Goal: Information Seeking & Learning: Learn about a topic

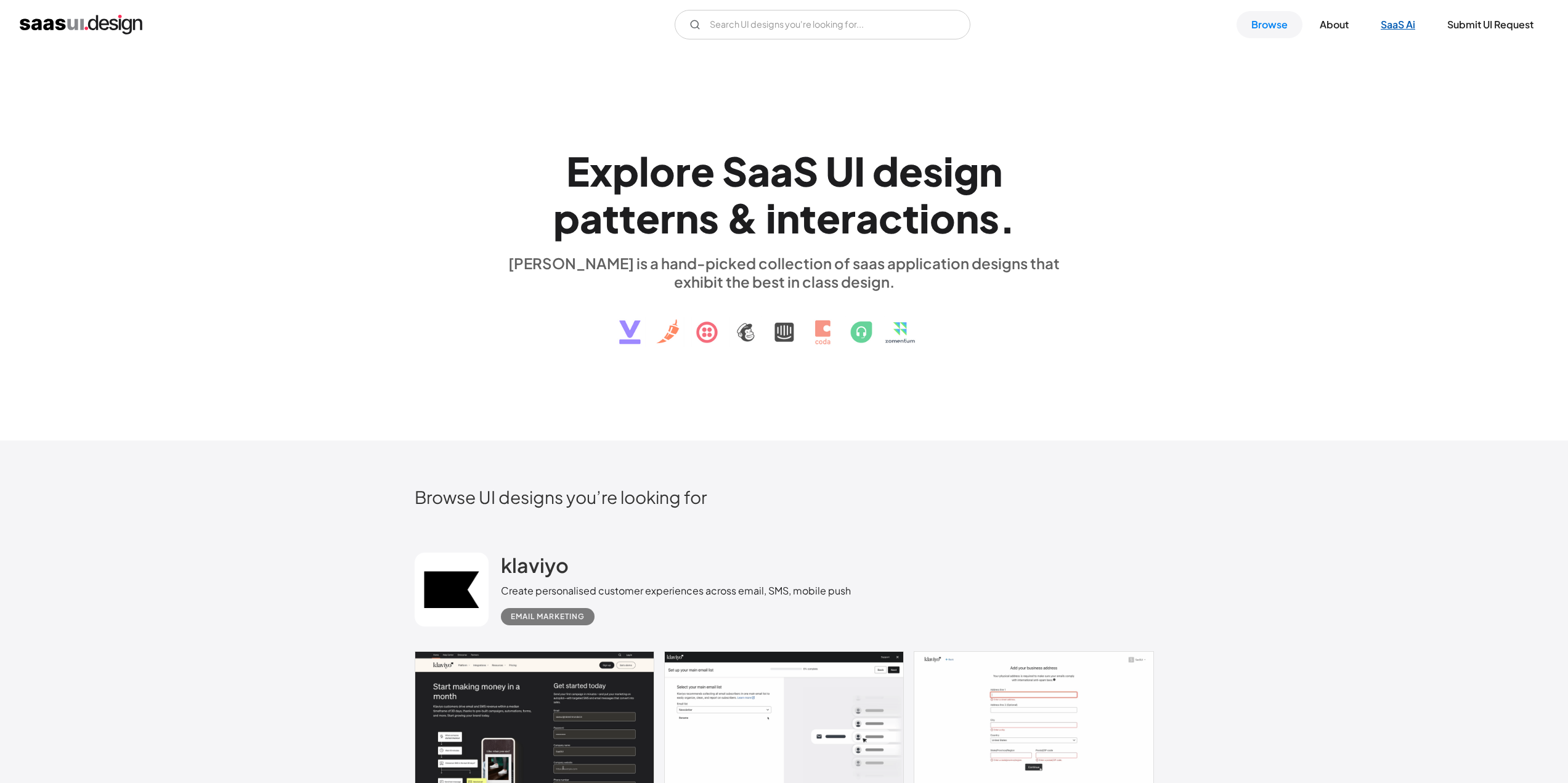
click at [1397, 28] on link "SaaS Ai" at bounding box center [1398, 25] width 64 height 27
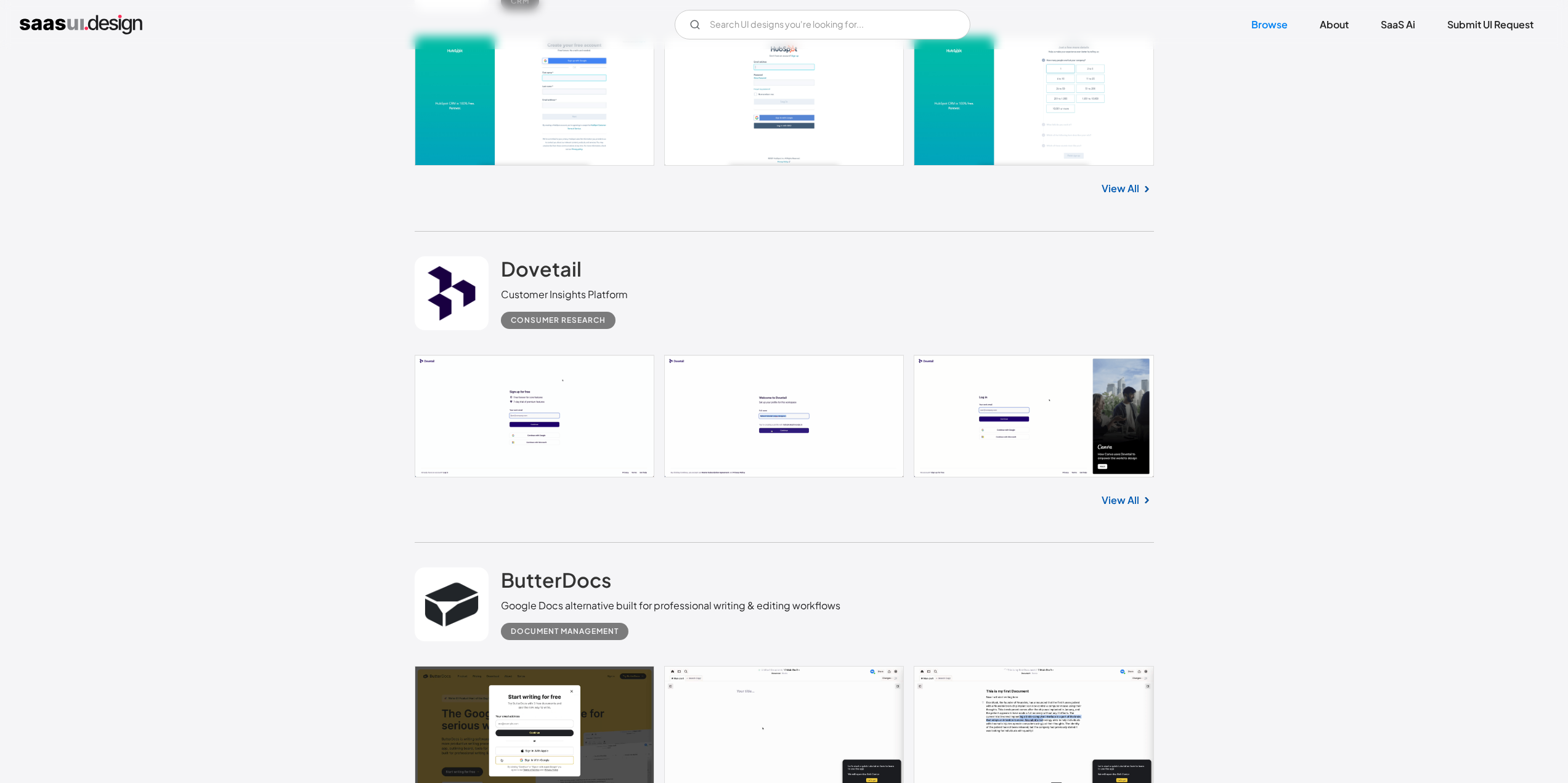
scroll to position [2771, 0]
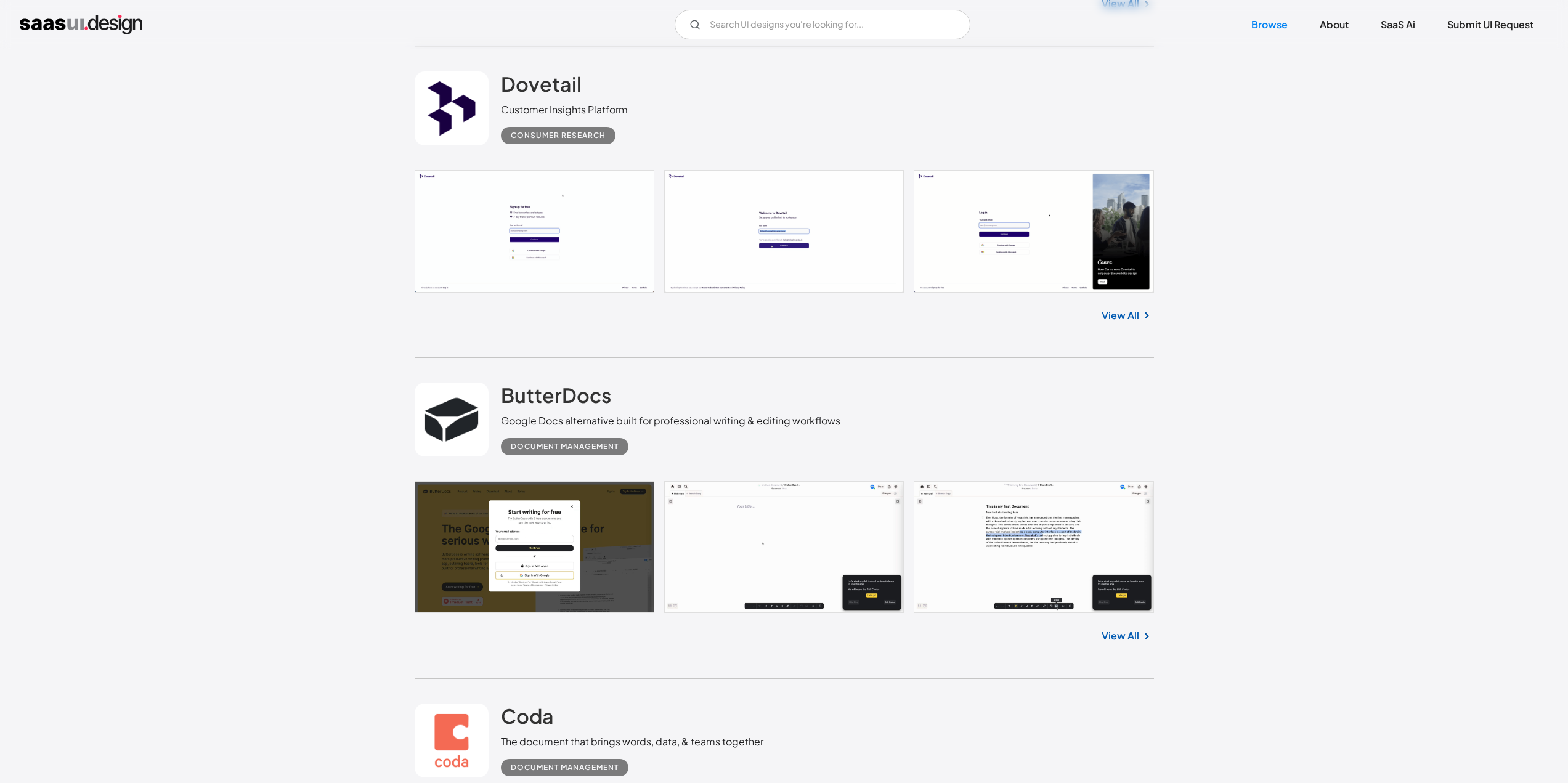
click at [1130, 634] on link "View All" at bounding box center [1121, 635] width 37 height 15
click at [800, 26] on input "Email Form" at bounding box center [823, 24] width 296 height 29
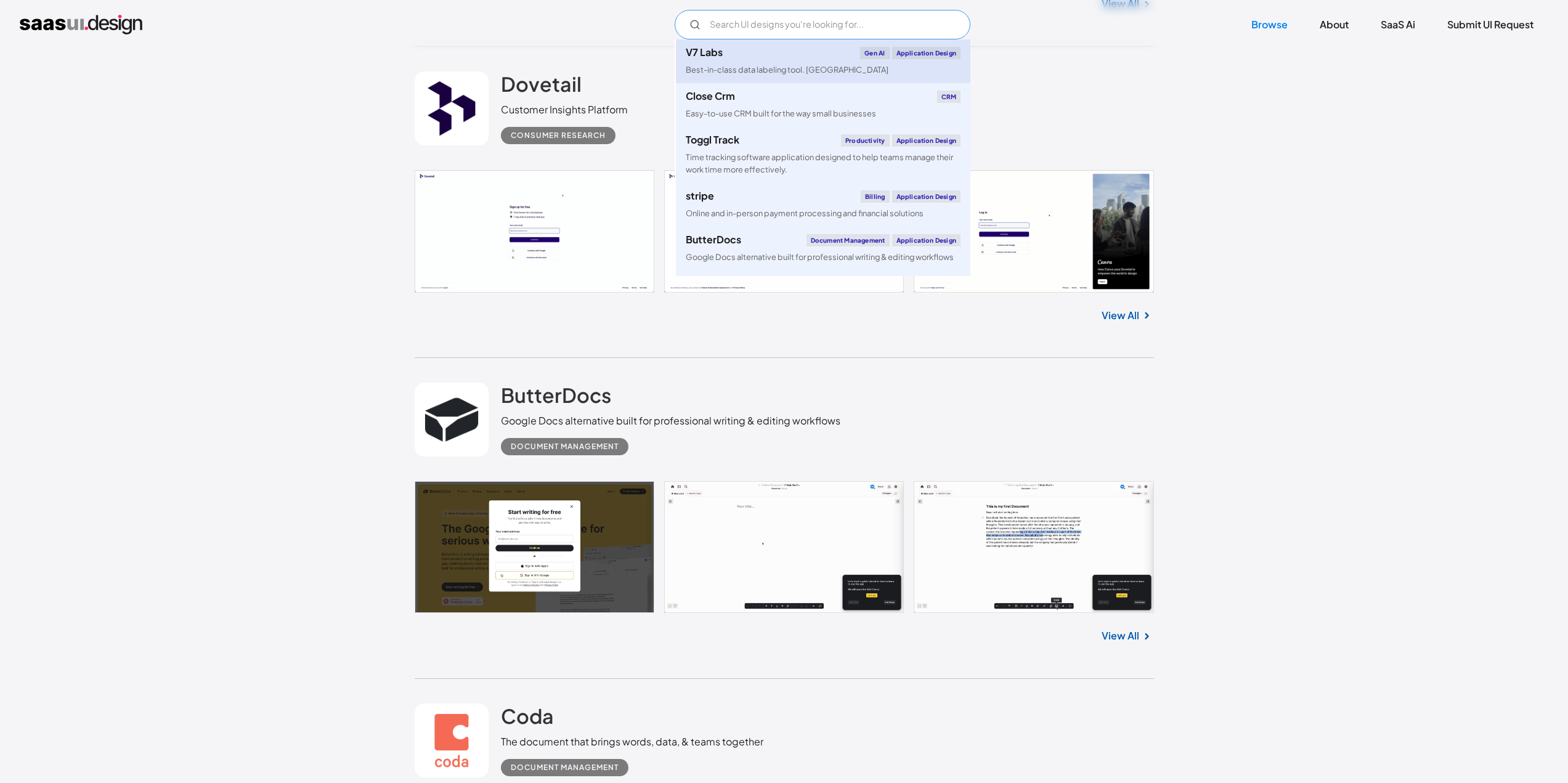
click at [753, 70] on div "Best-in-class data labeling tool. [GEOGRAPHIC_DATA]" at bounding box center [786, 70] width 203 height 12
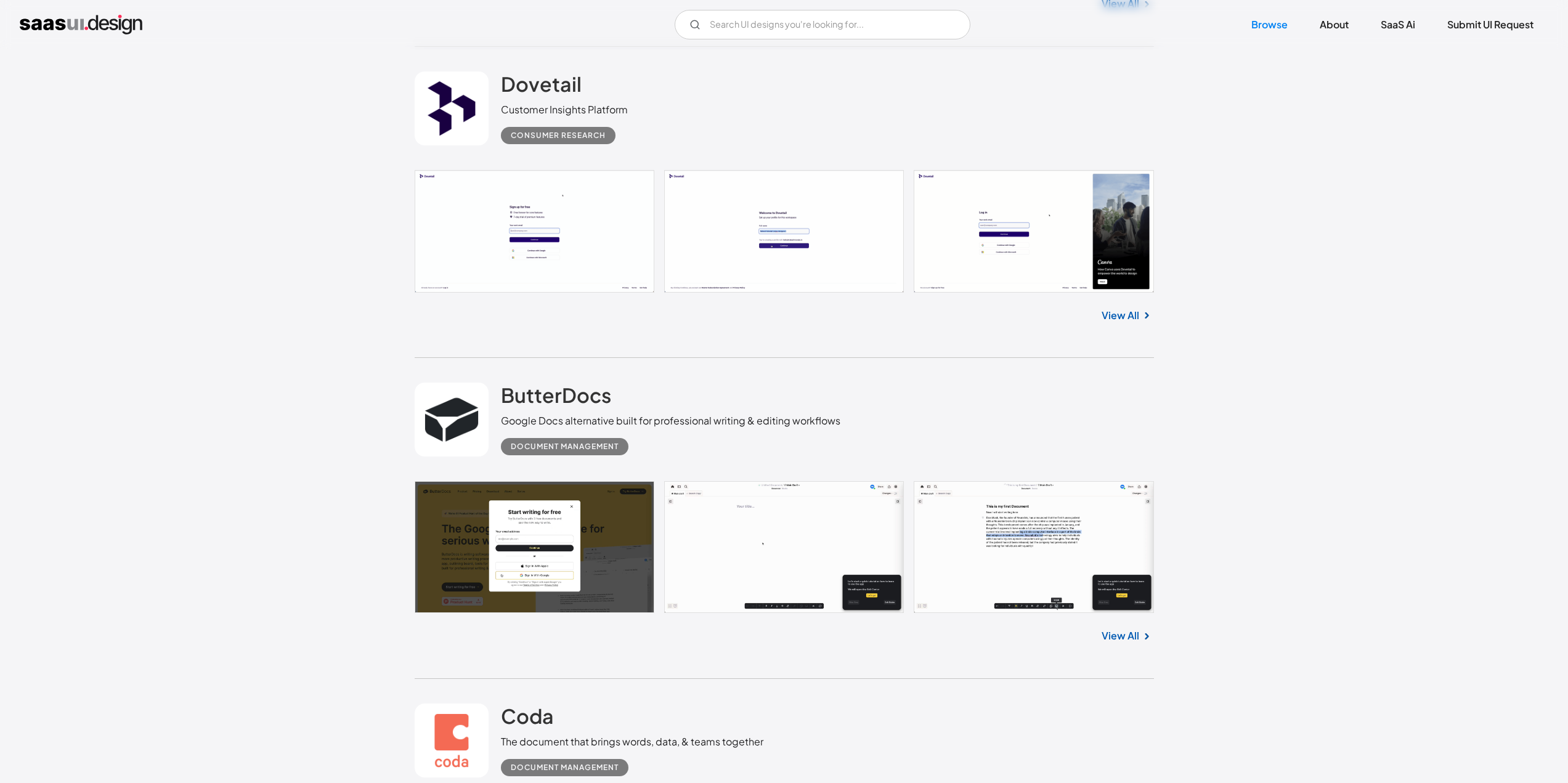
click at [755, 27] on input "Email Form" at bounding box center [823, 24] width 296 height 29
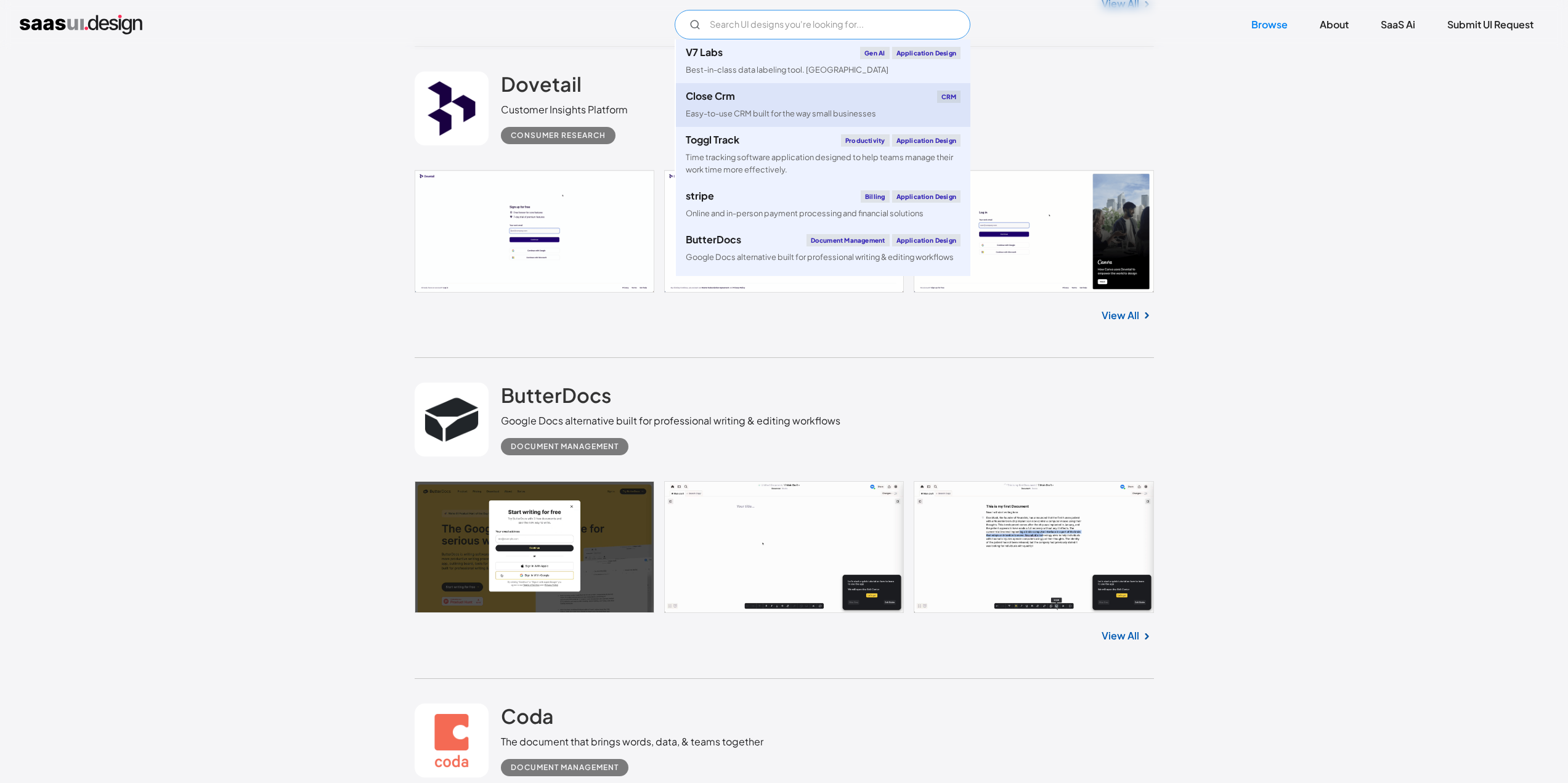
click at [732, 102] on div "Close Crm CRM" at bounding box center [823, 97] width 275 height 12
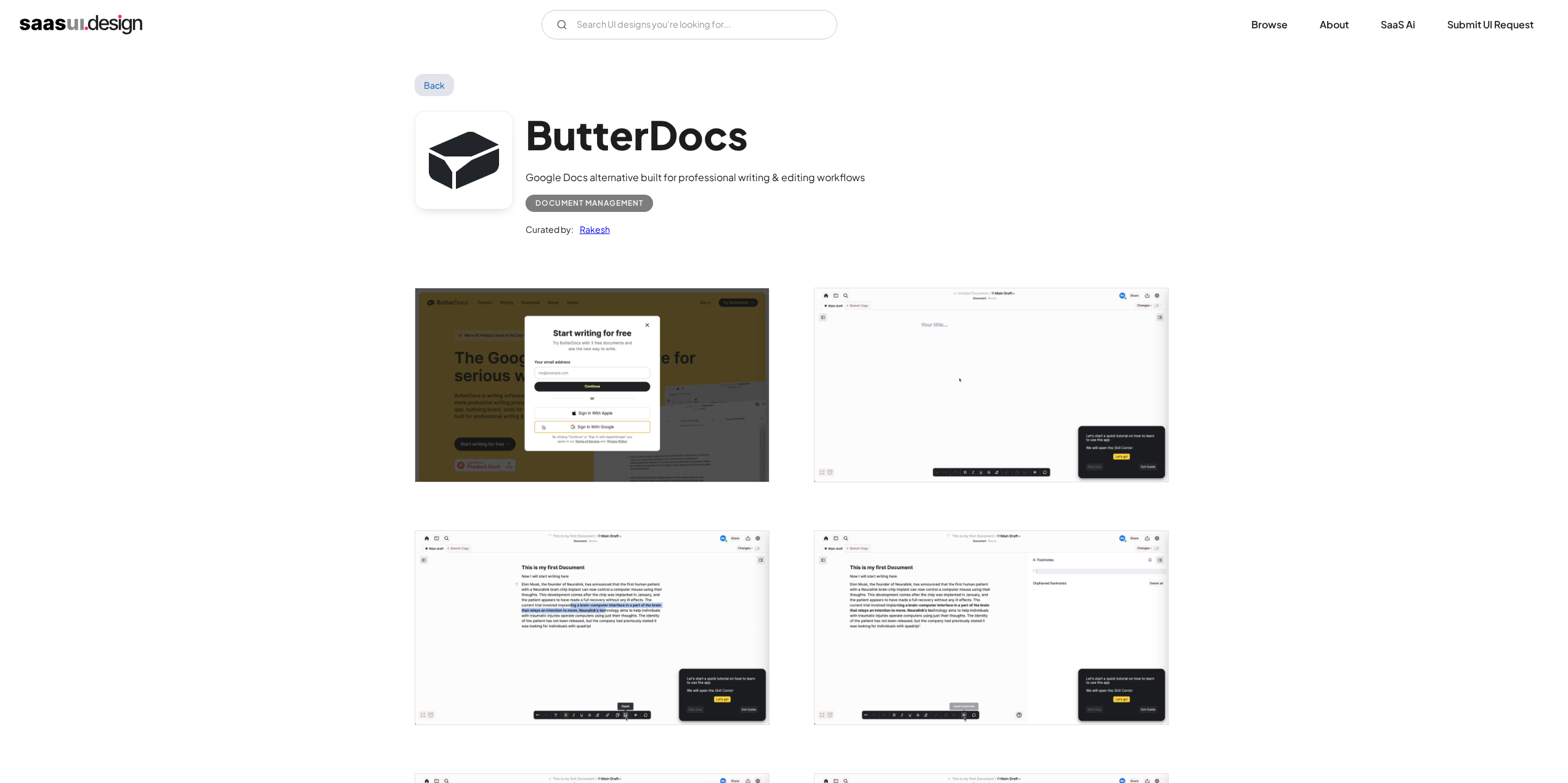
click at [998, 348] on img "open lightbox" at bounding box center [991, 385] width 353 height 193
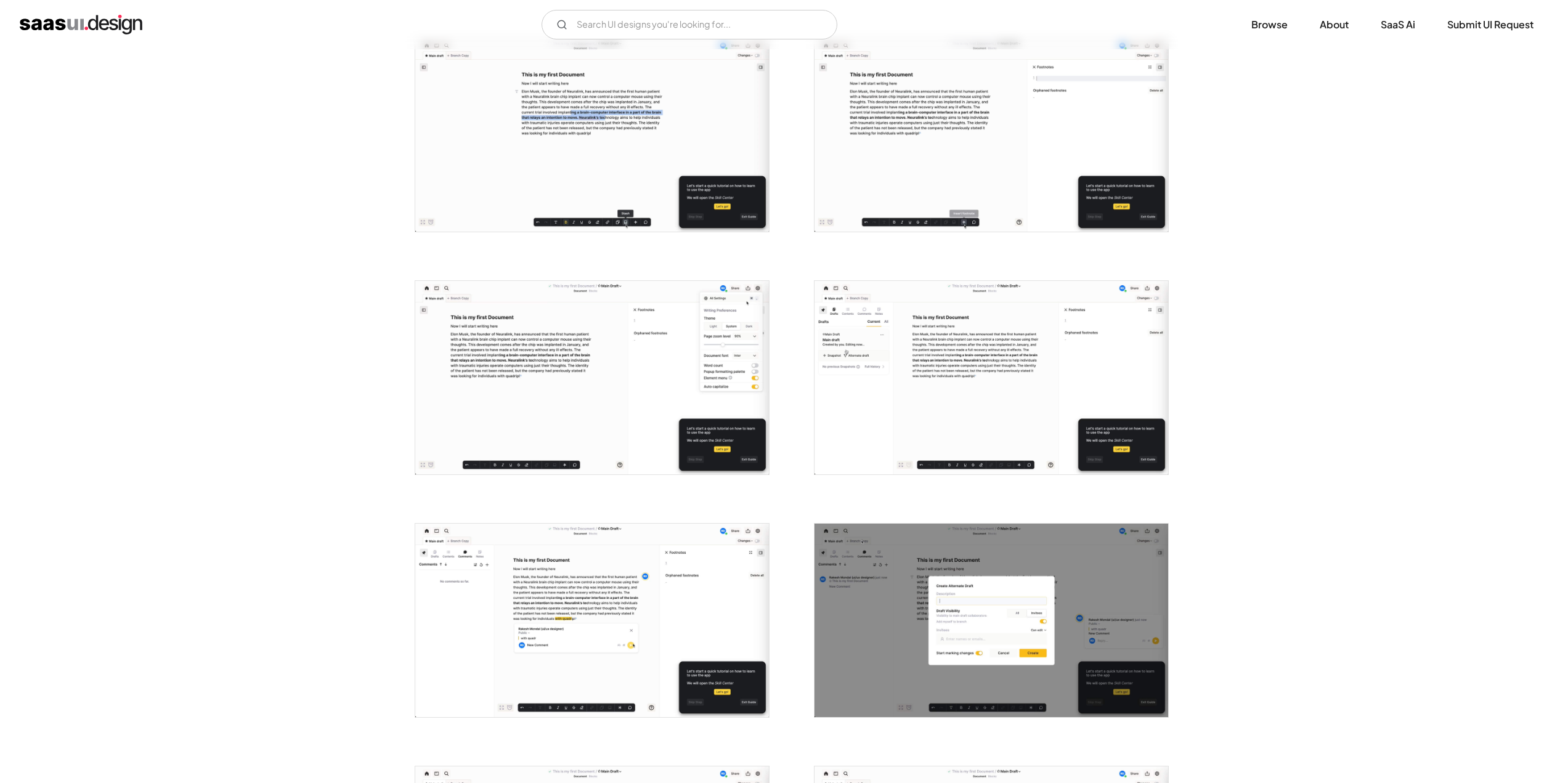
scroll to position [800, 0]
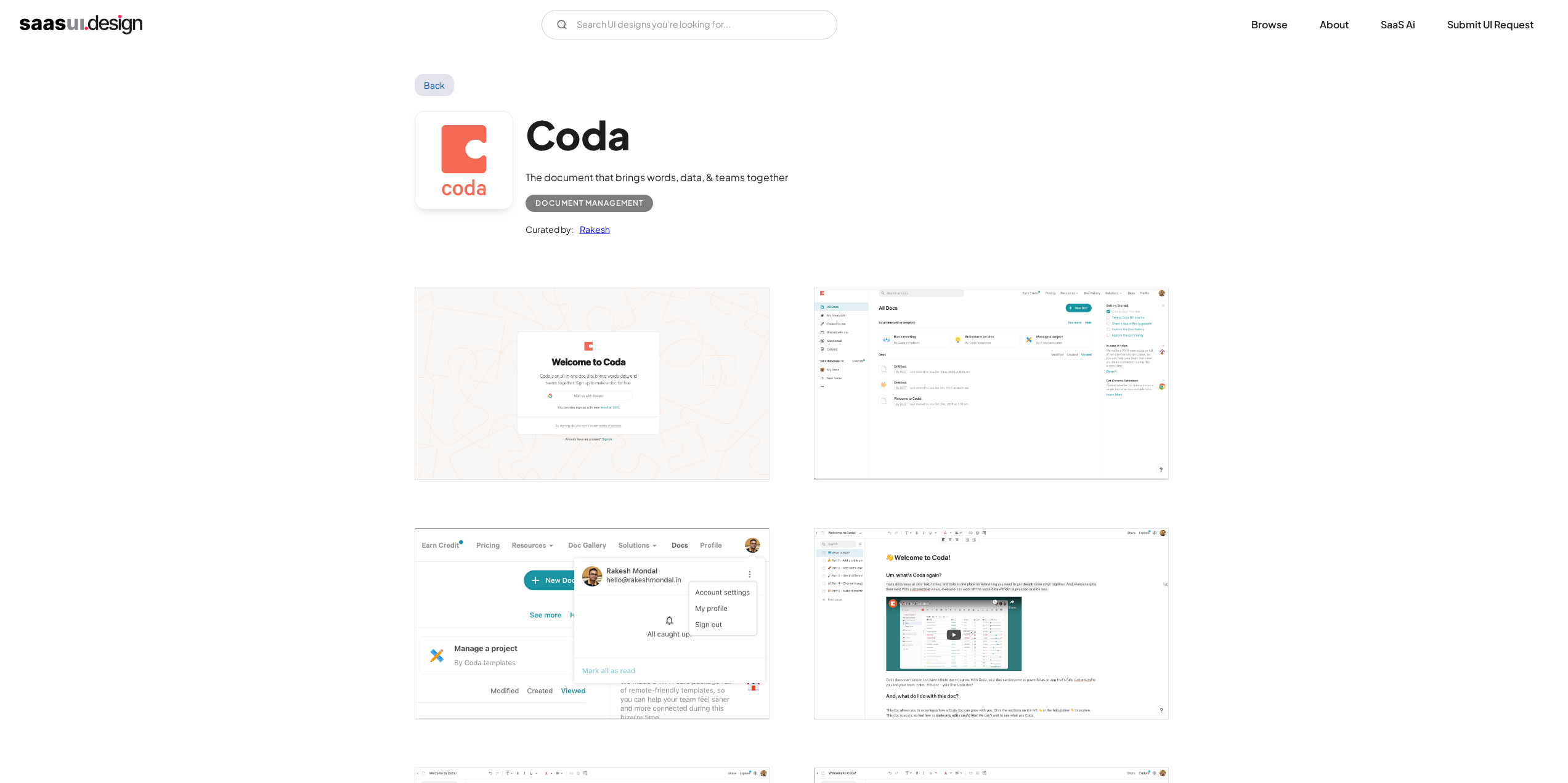
click at [943, 330] on img "open lightbox" at bounding box center [991, 383] width 353 height 190
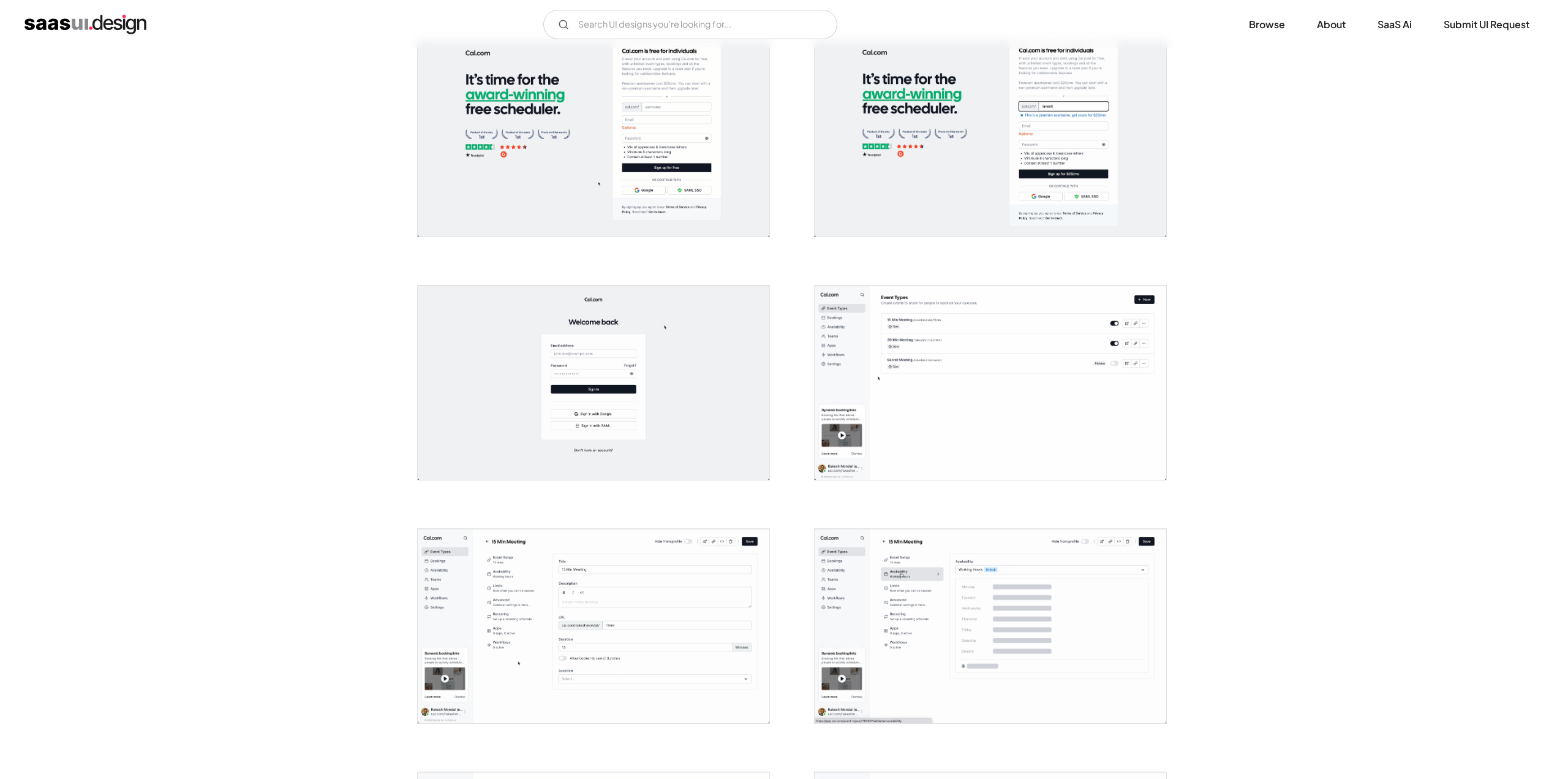
scroll to position [306, 0]
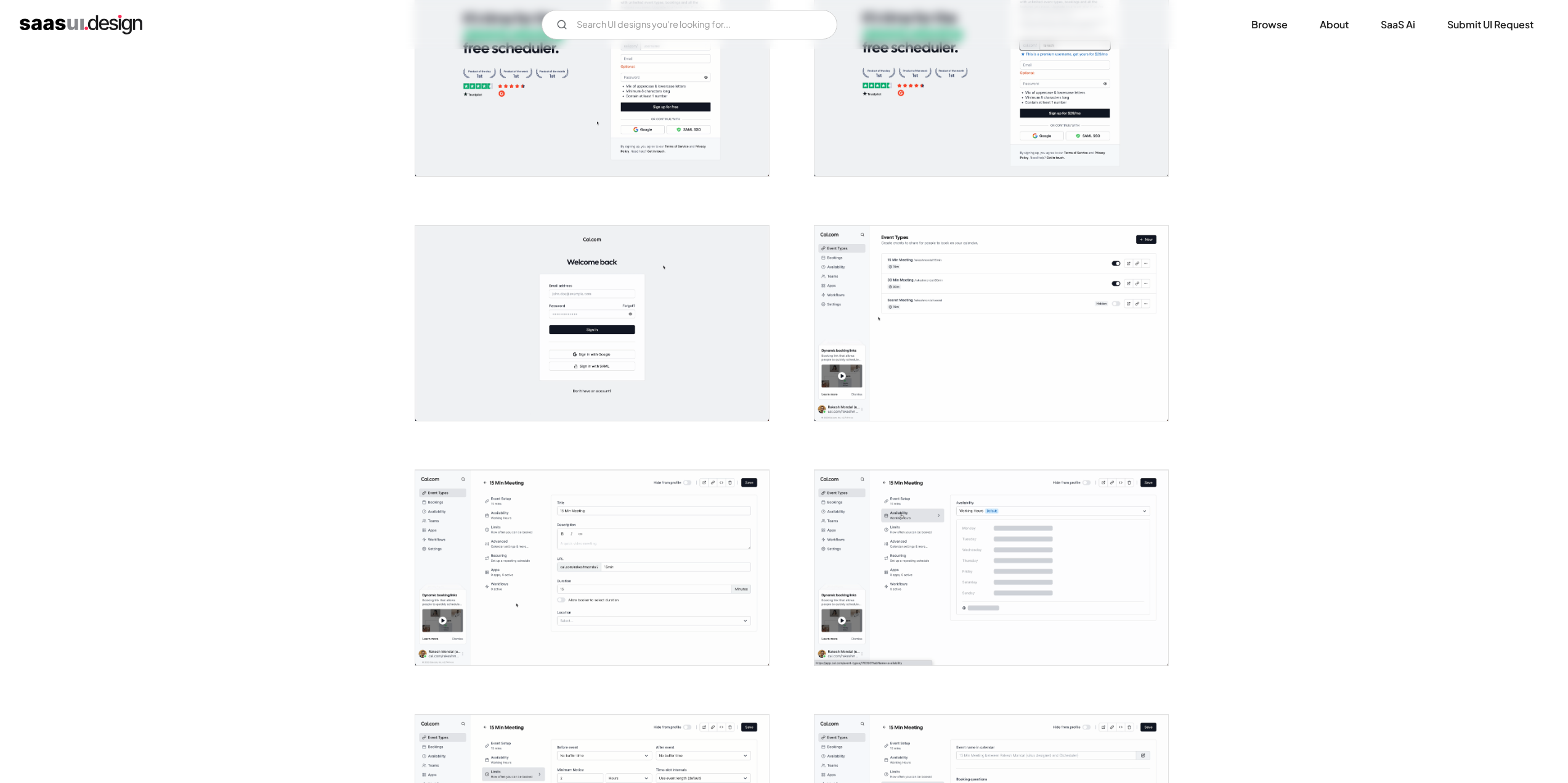
click at [712, 485] on img "open lightbox" at bounding box center [591, 567] width 353 height 195
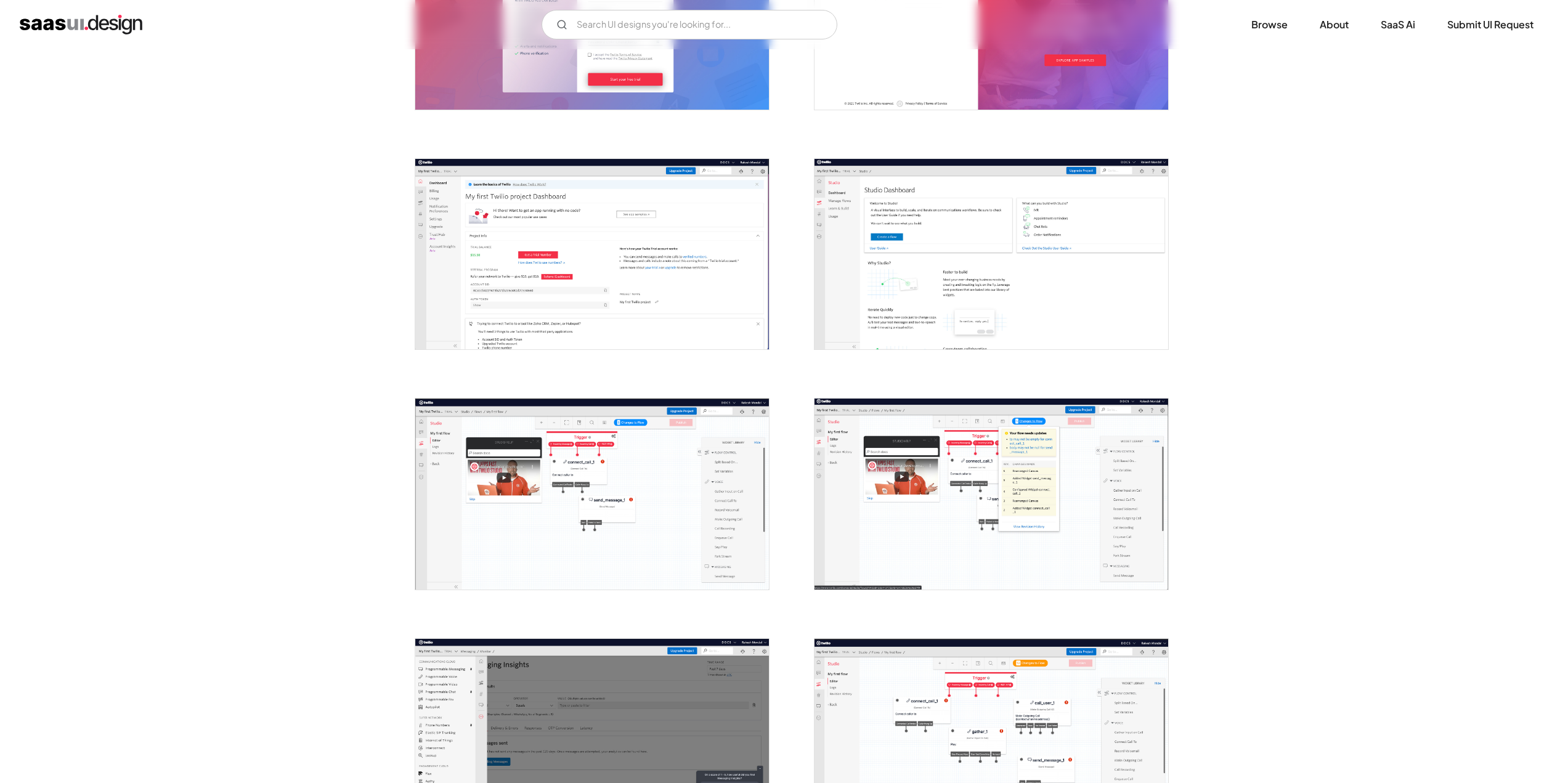
scroll to position [554, 0]
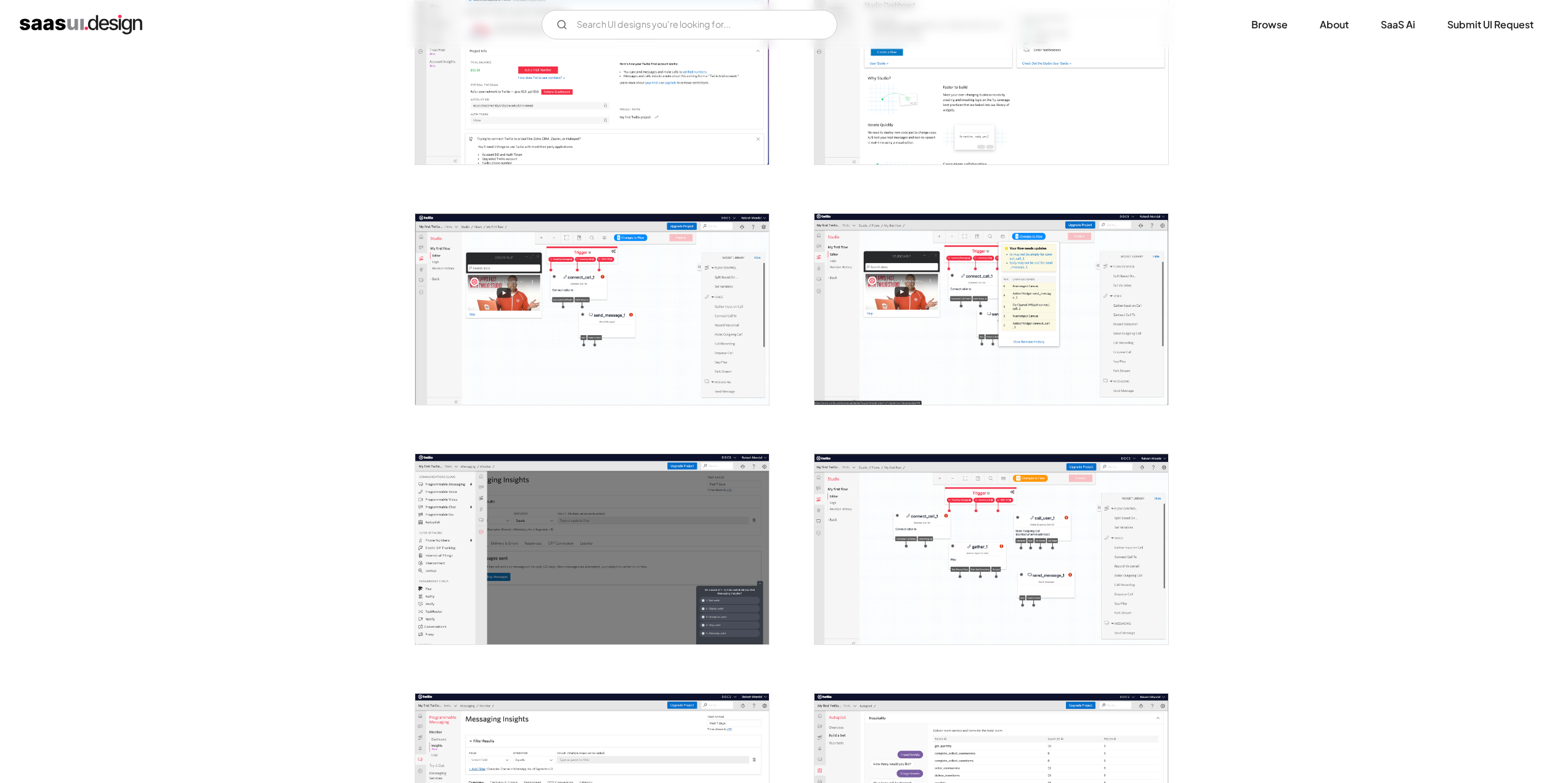
click at [469, 536] on img "open lightbox" at bounding box center [591, 549] width 353 height 190
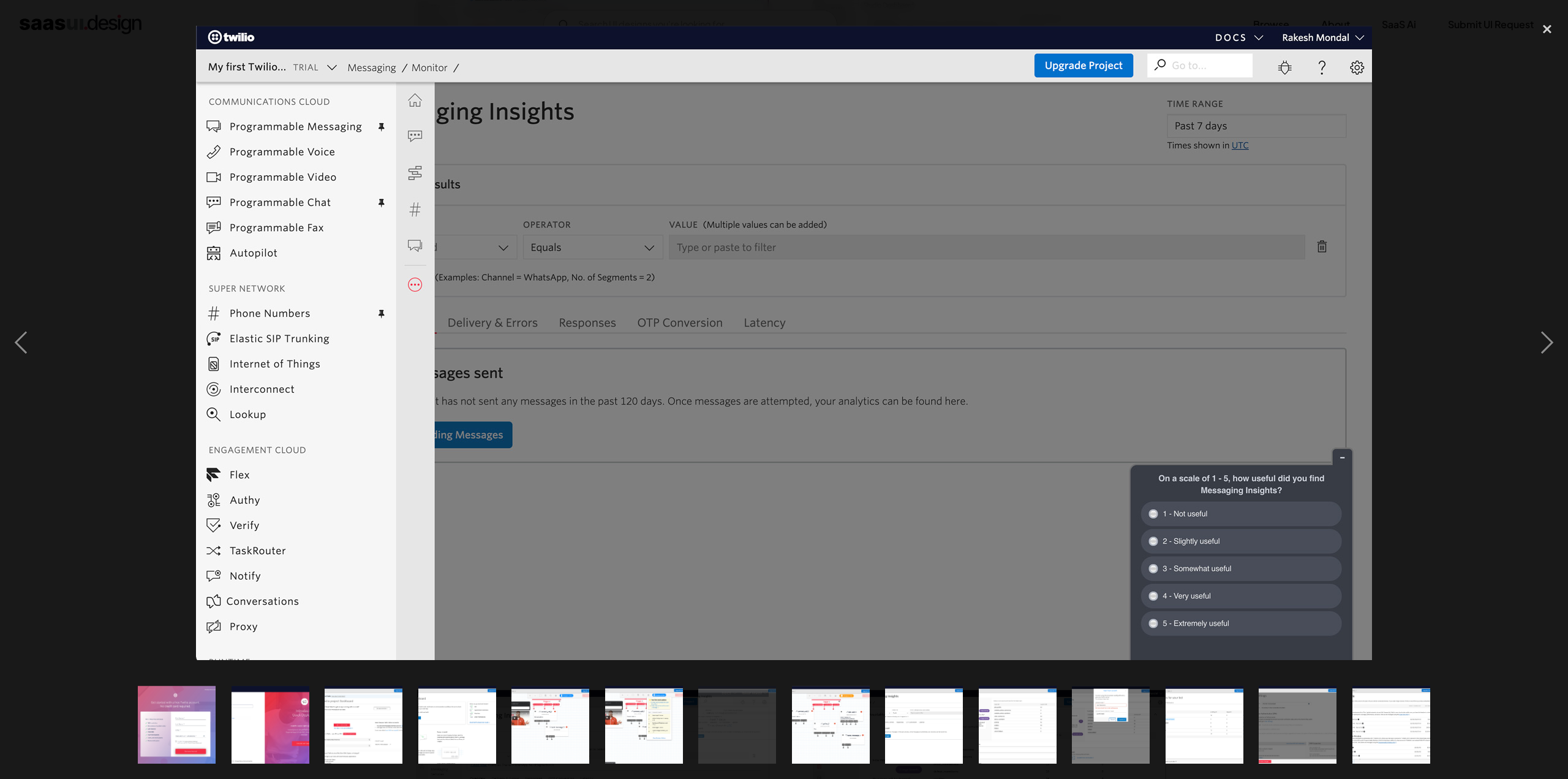
click at [774, 438] on img at bounding box center [784, 343] width 1176 height 634
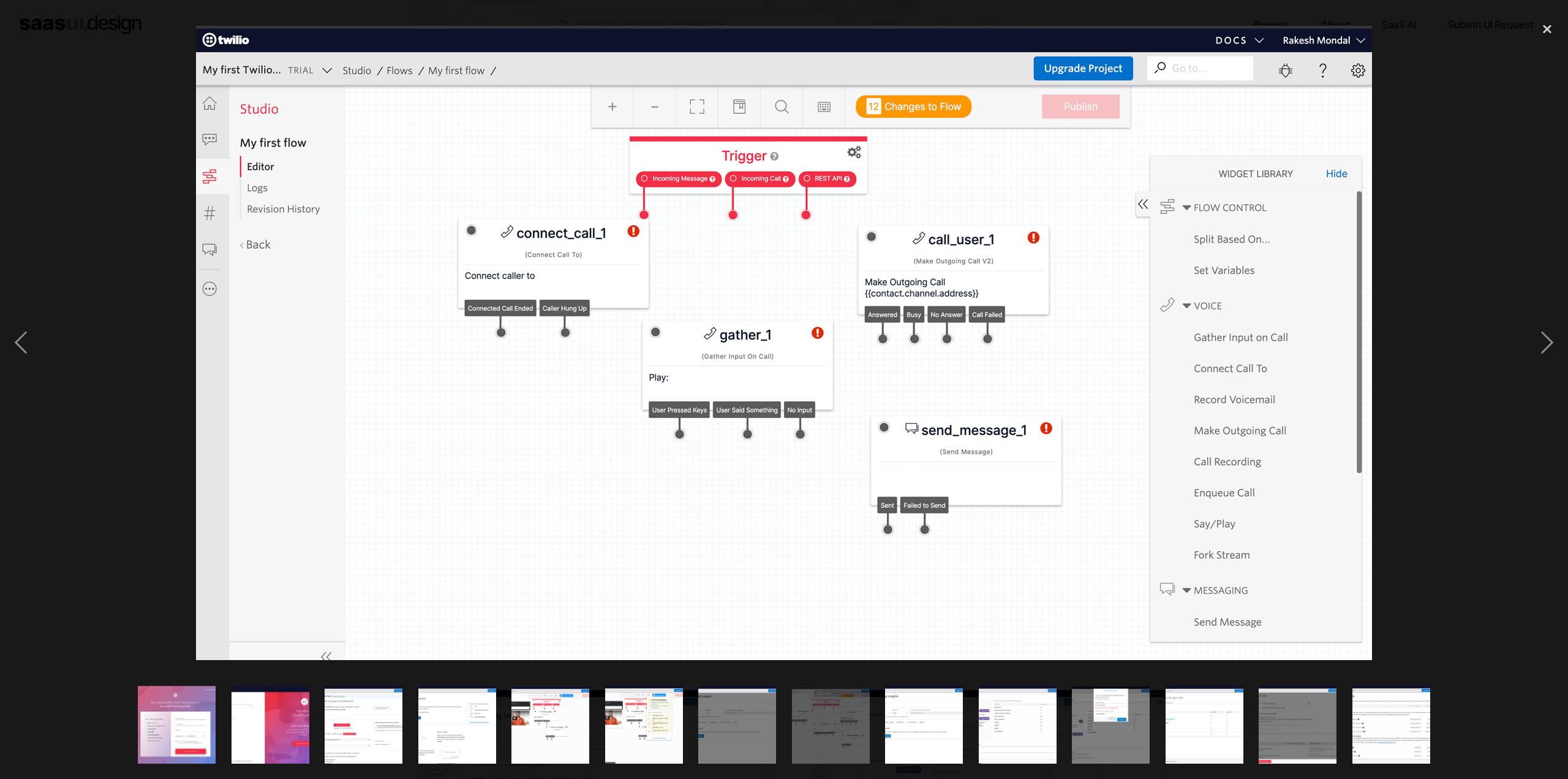
click at [1435, 446] on div at bounding box center [784, 343] width 1568 height 654
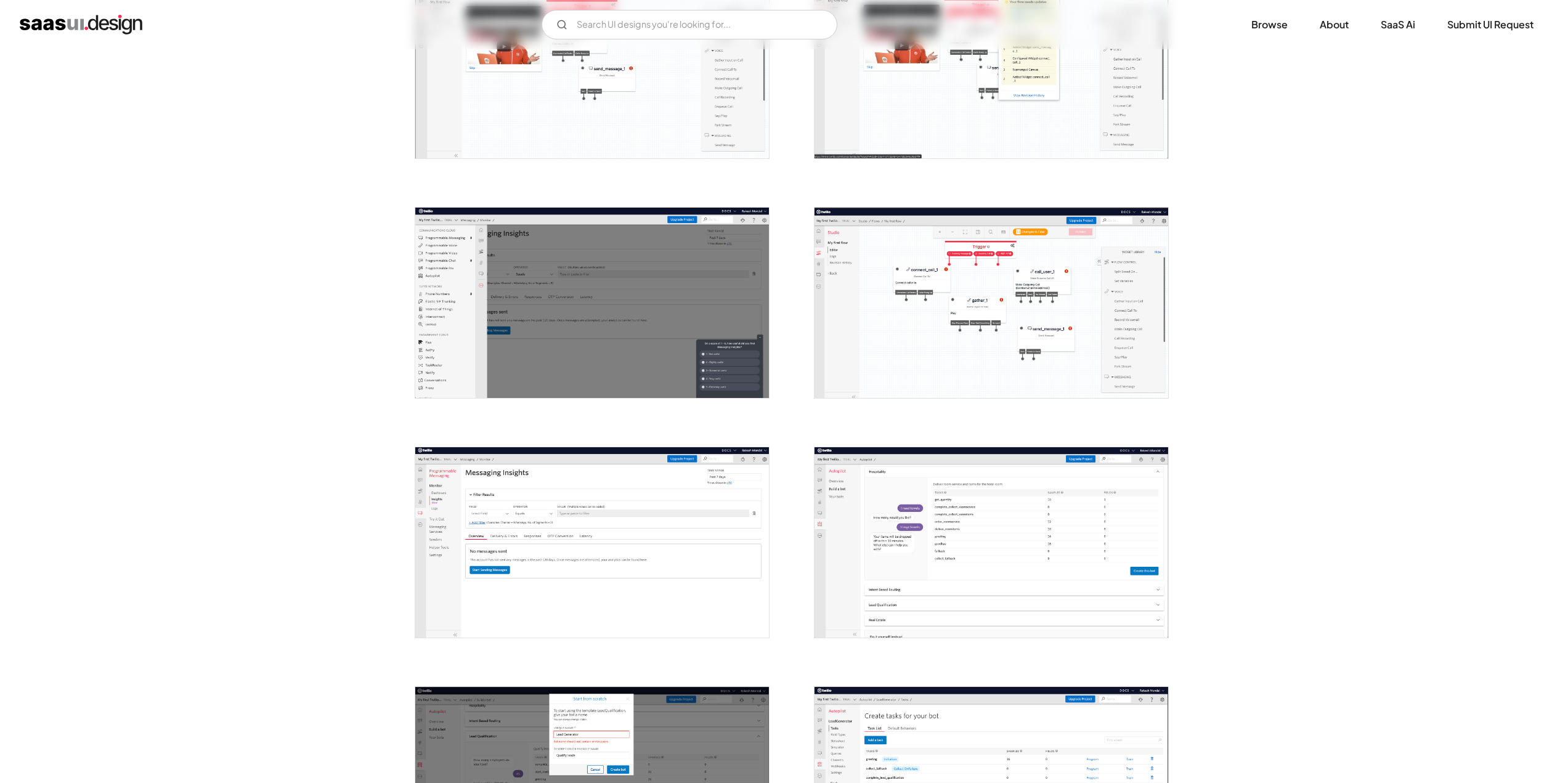
scroll to position [924, 0]
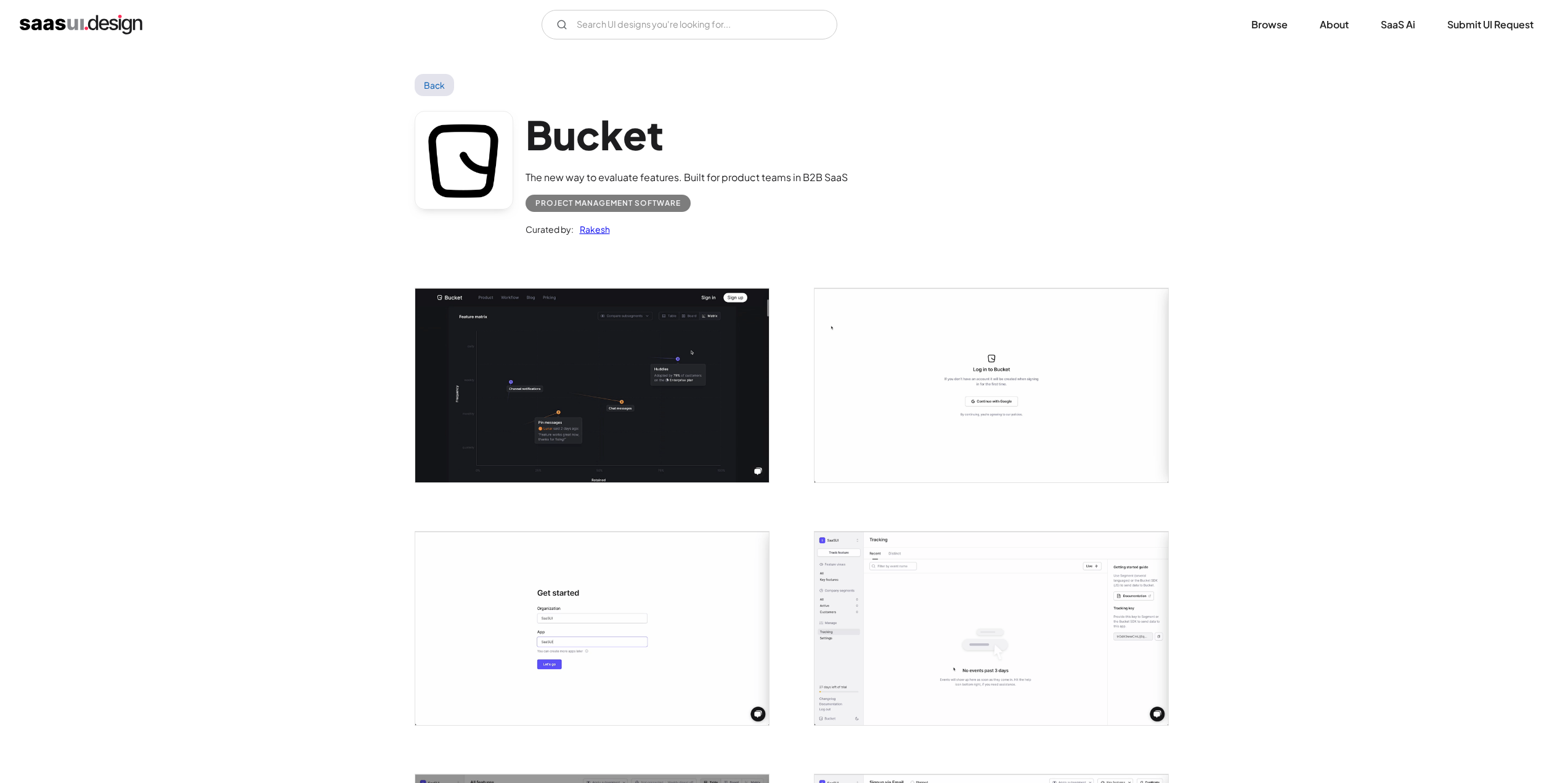
click at [603, 431] on img "open lightbox" at bounding box center [591, 385] width 353 height 193
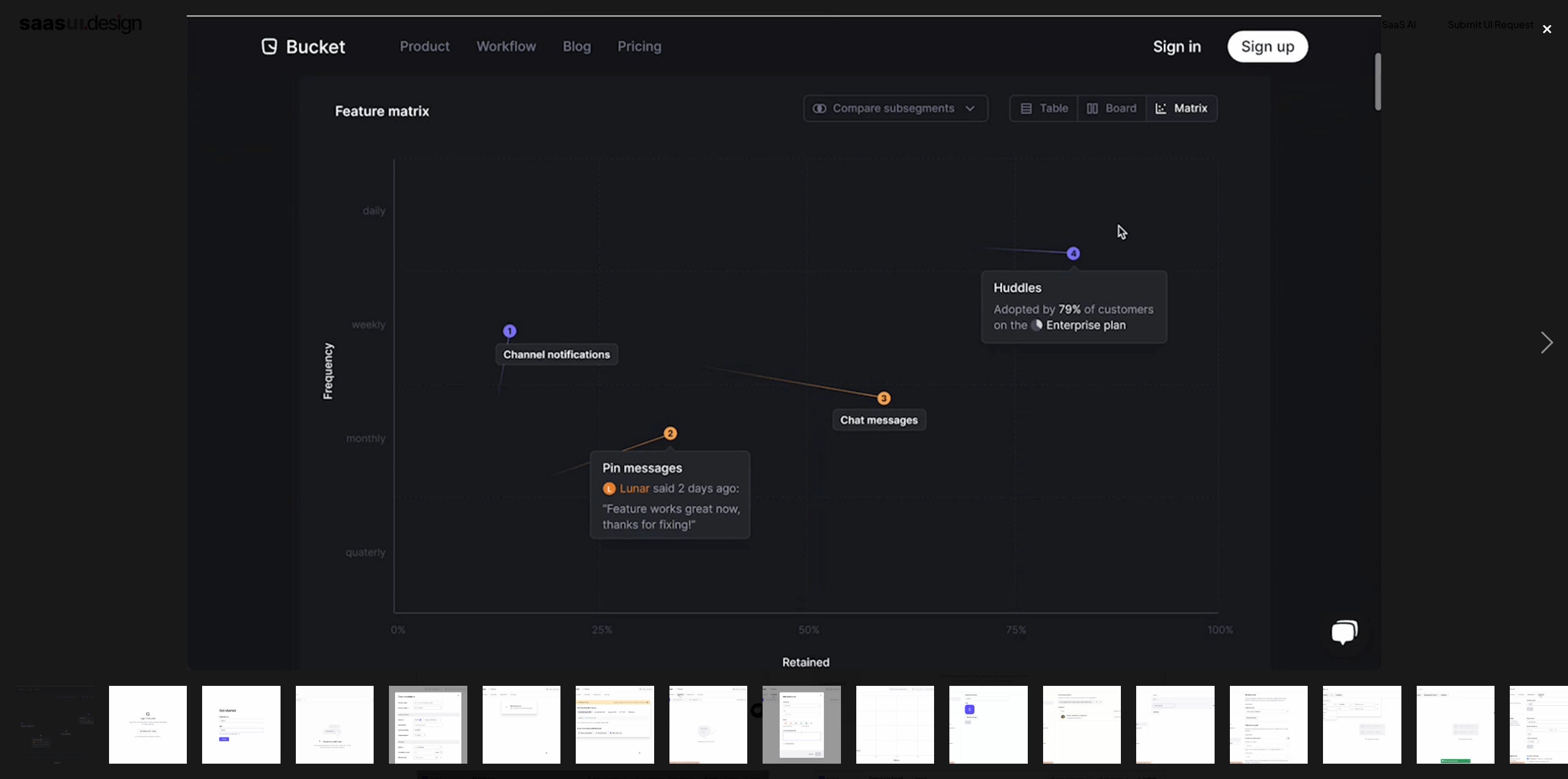
click at [1543, 34] on div "close lightbox" at bounding box center [1547, 29] width 42 height 27
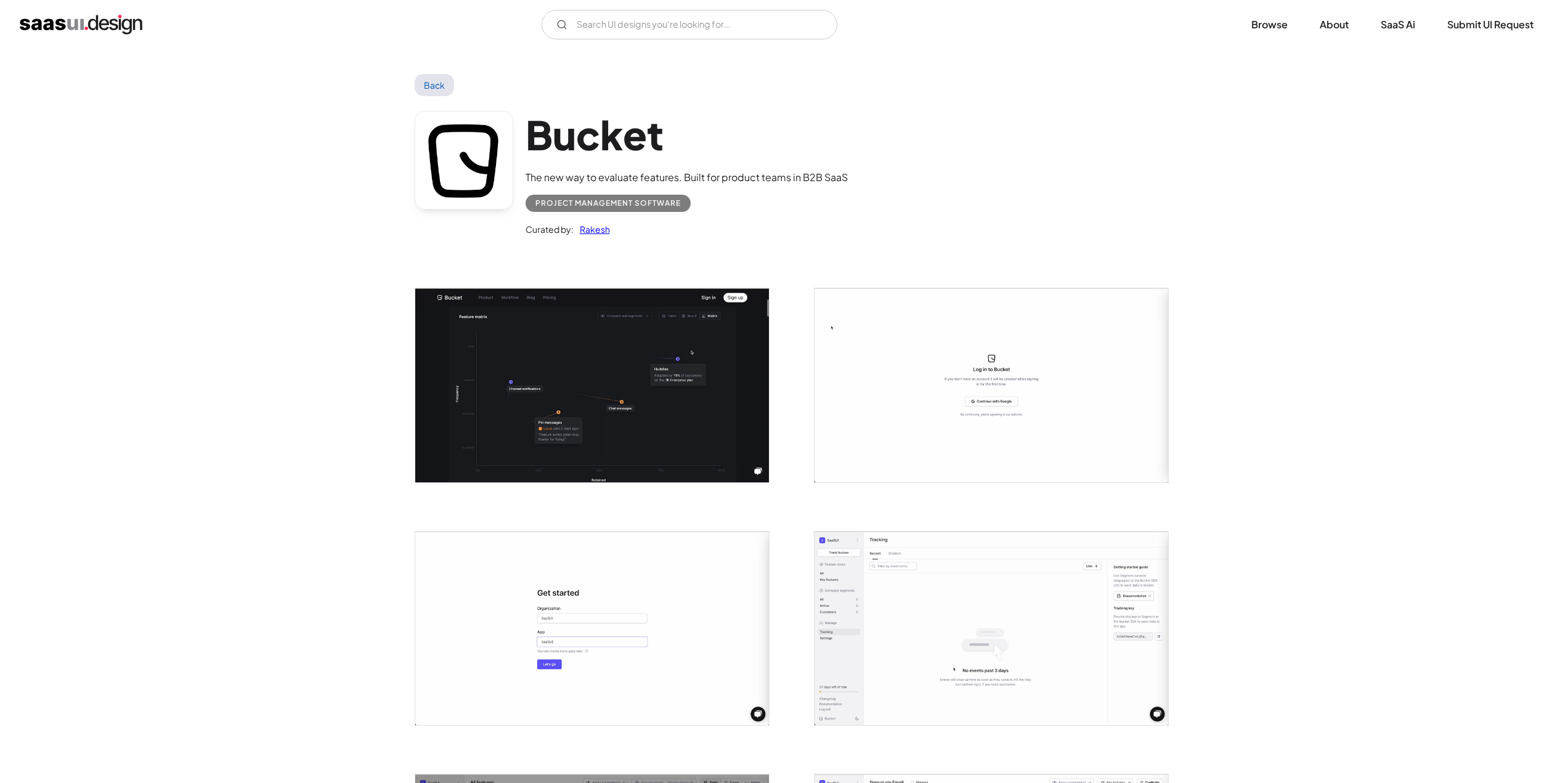
scroll to position [185, 0]
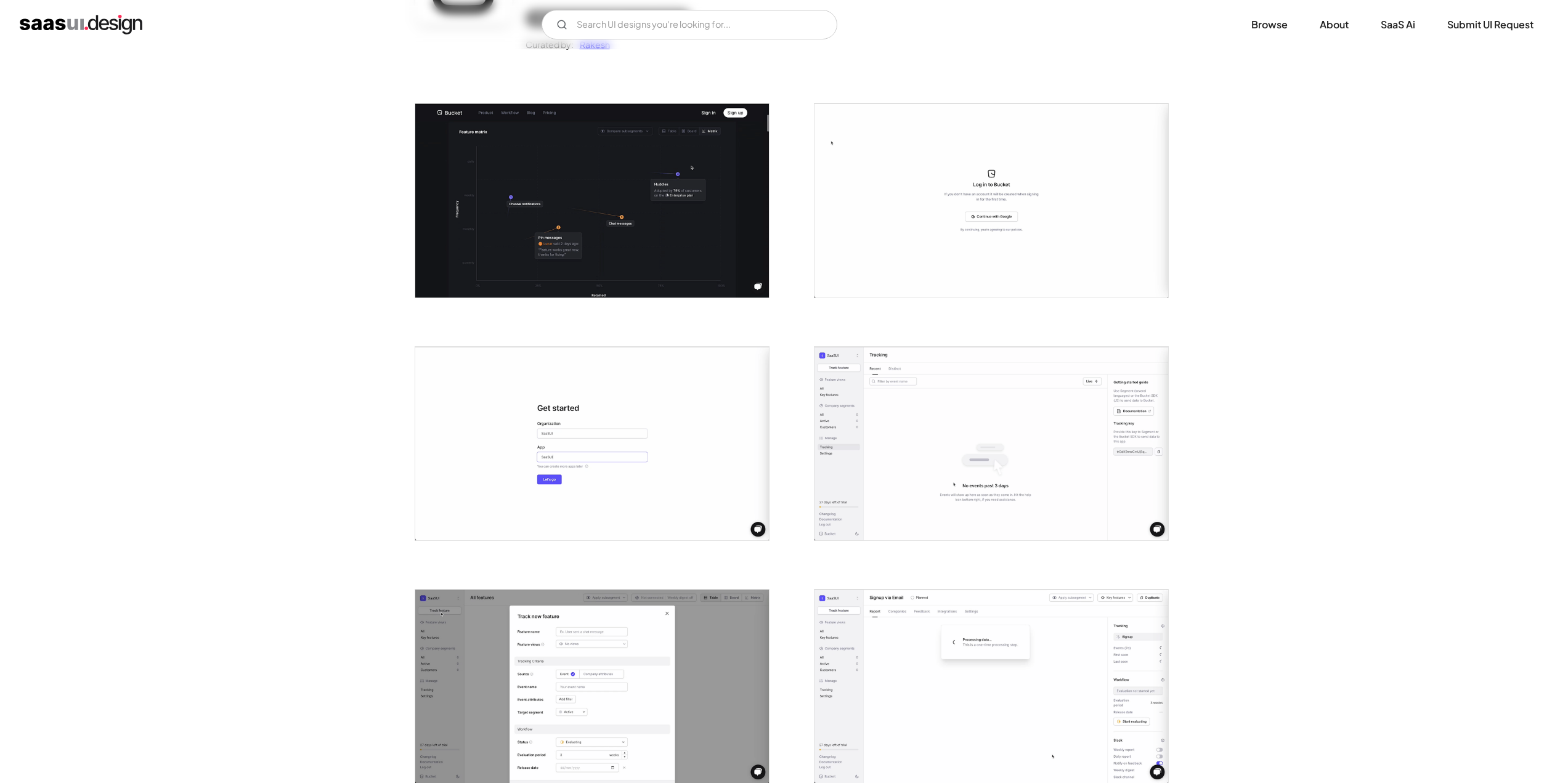
click at [869, 433] on img "open lightbox" at bounding box center [991, 444] width 353 height 193
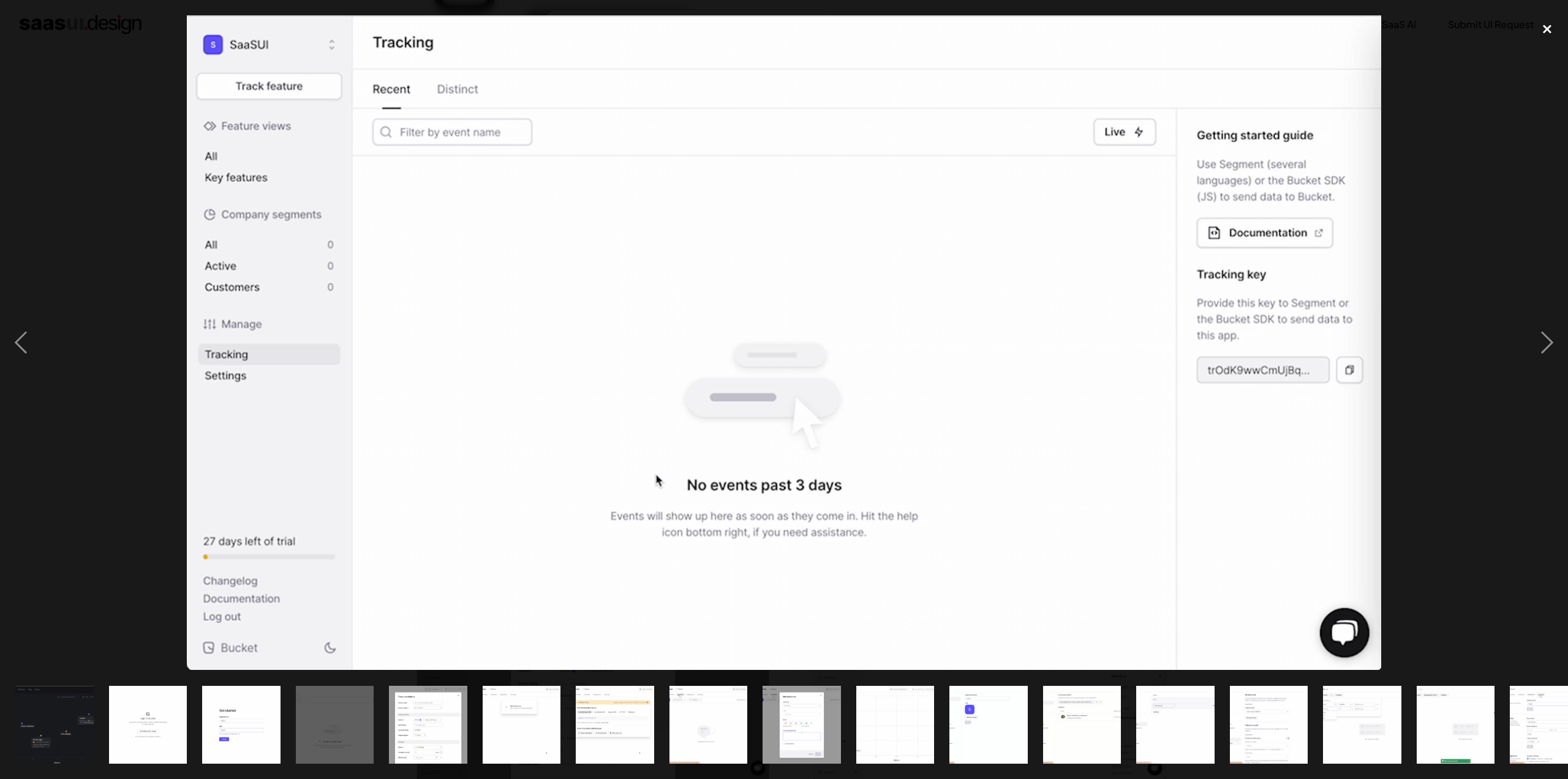
click at [1547, 32] on div "close lightbox" at bounding box center [1547, 29] width 42 height 27
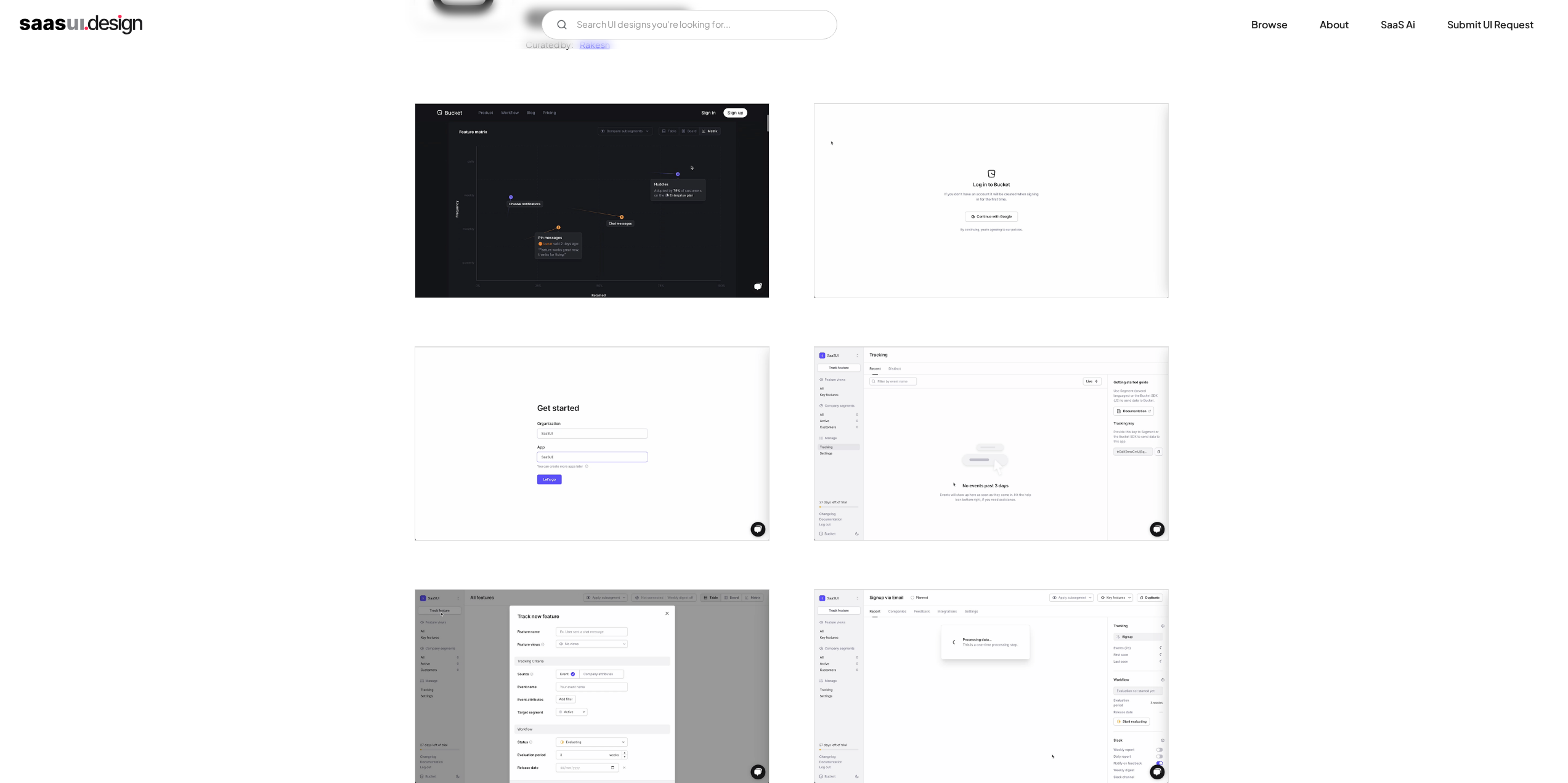
scroll to position [308, 0]
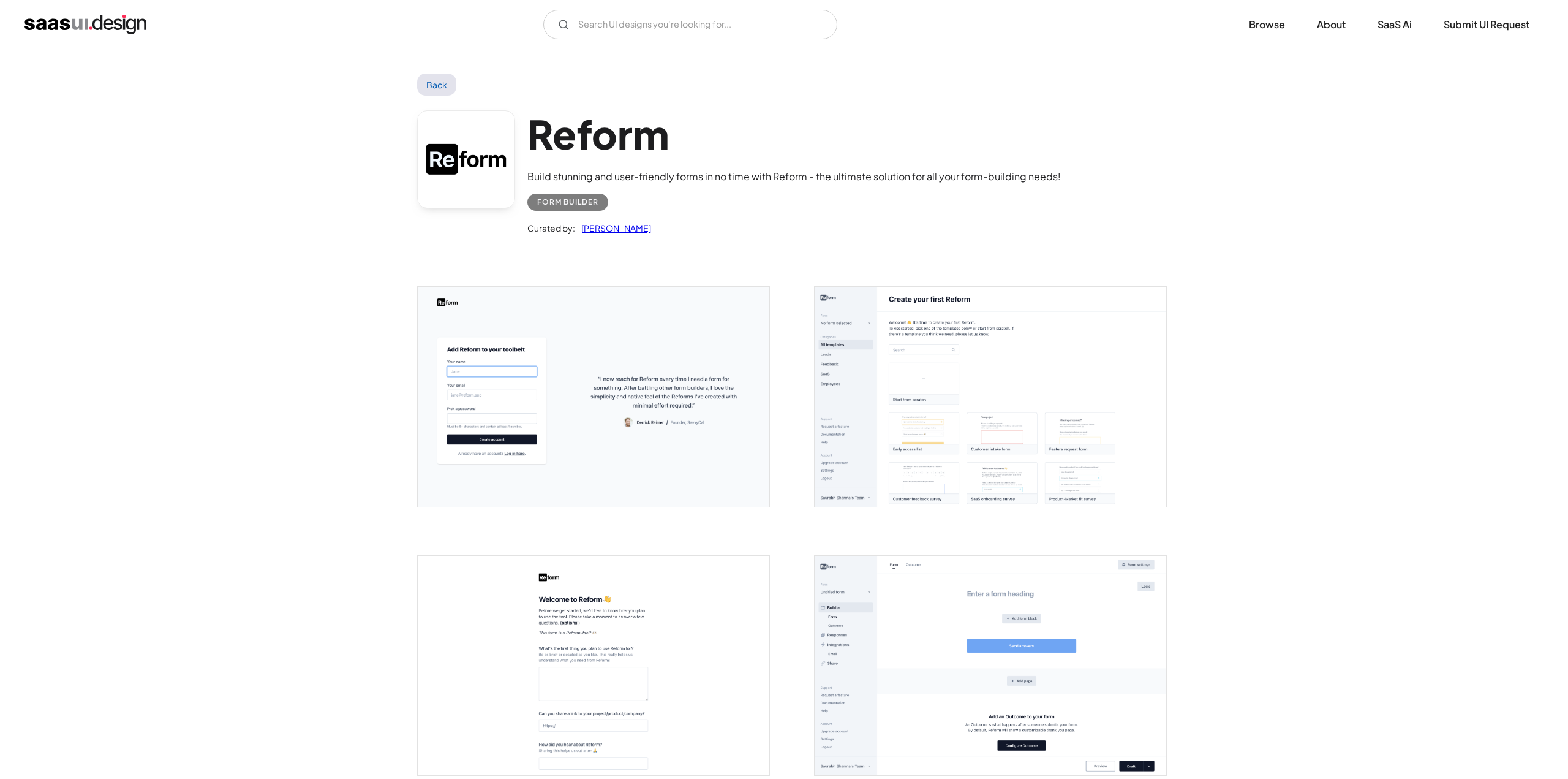
scroll to position [123, 0]
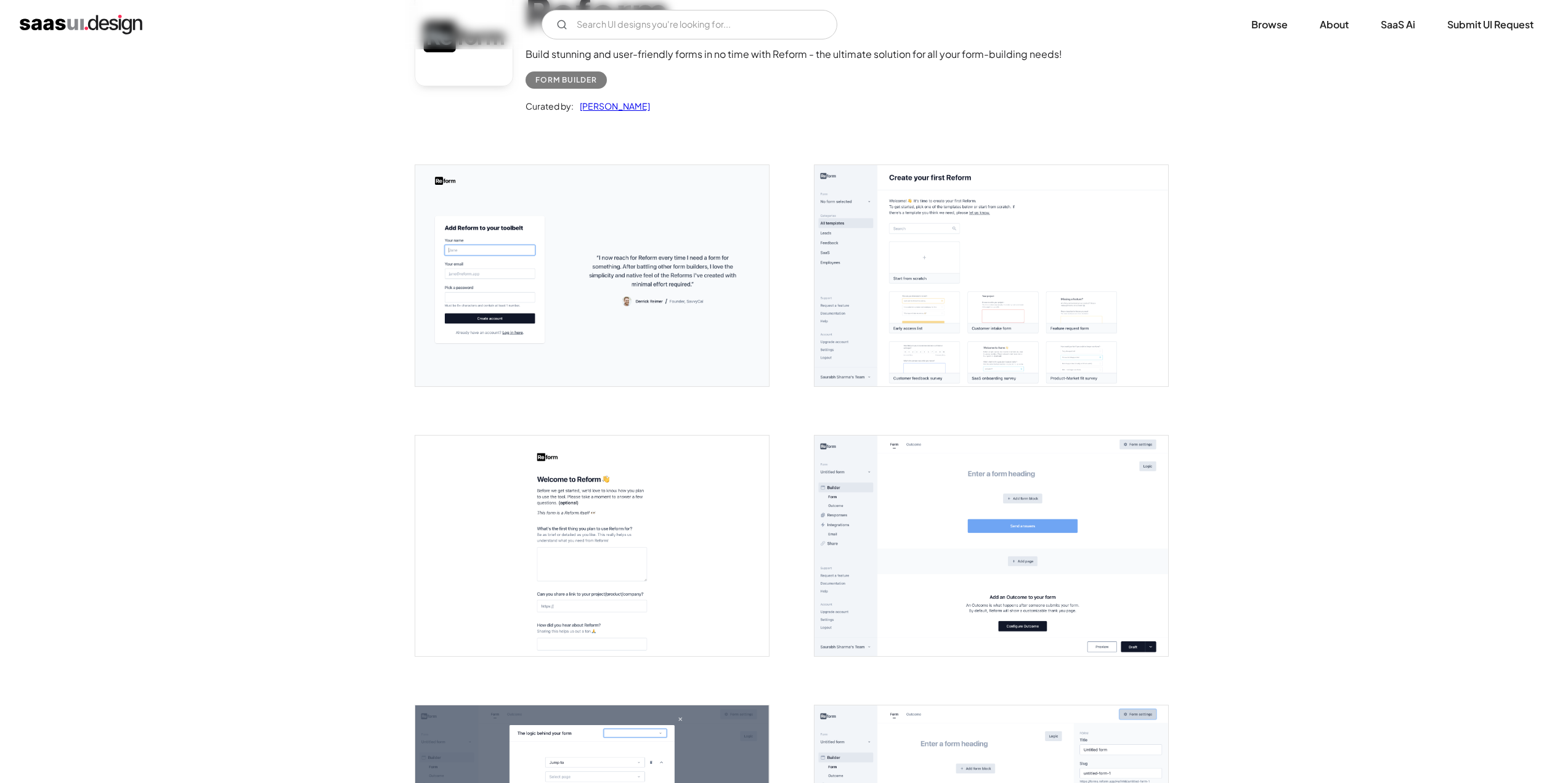
click at [858, 515] on img "open lightbox" at bounding box center [991, 546] width 353 height 221
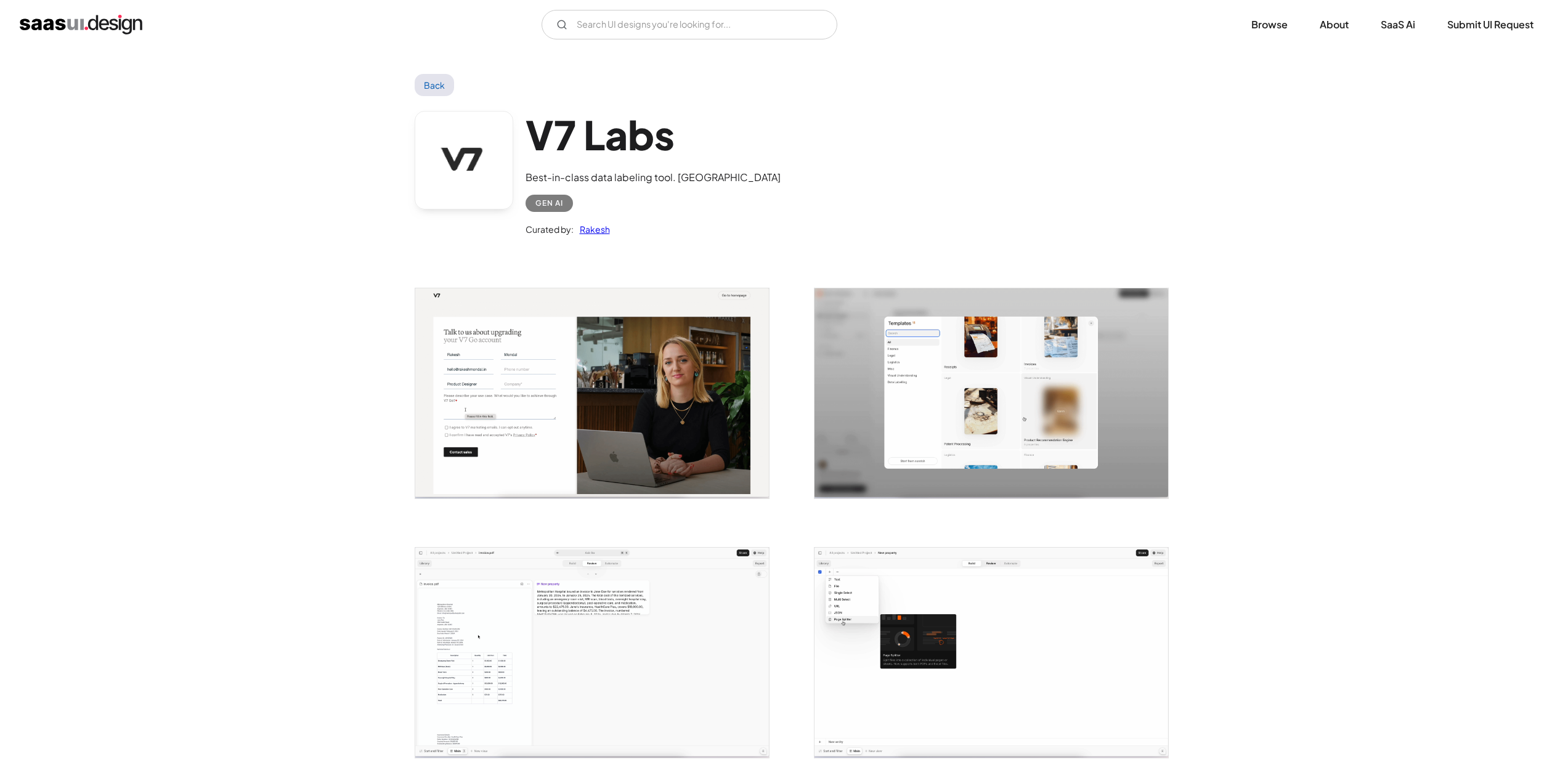
click at [893, 599] on img "open lightbox" at bounding box center [991, 652] width 353 height 210
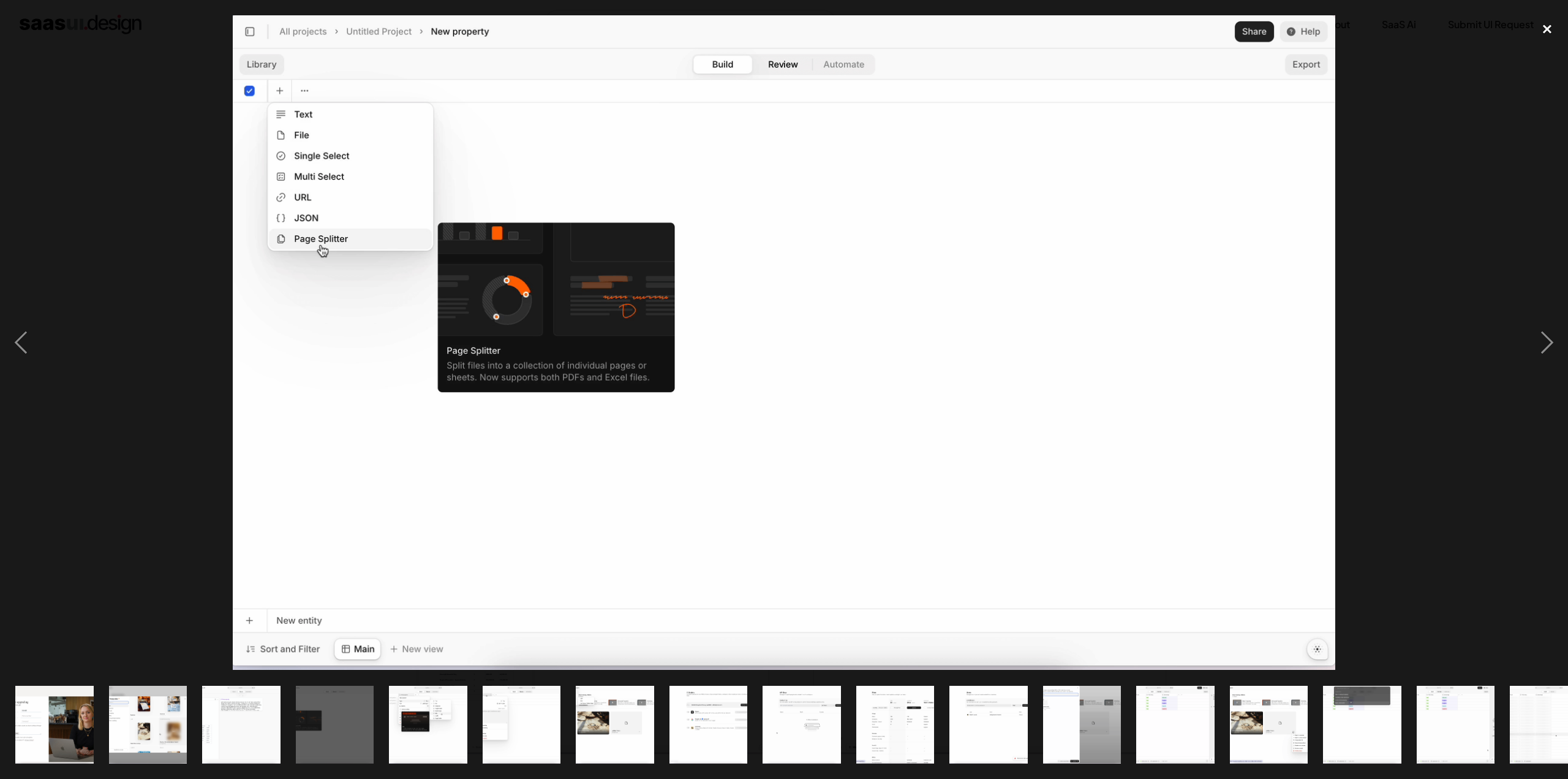
click at [1551, 24] on div "close lightbox" at bounding box center [1547, 29] width 42 height 27
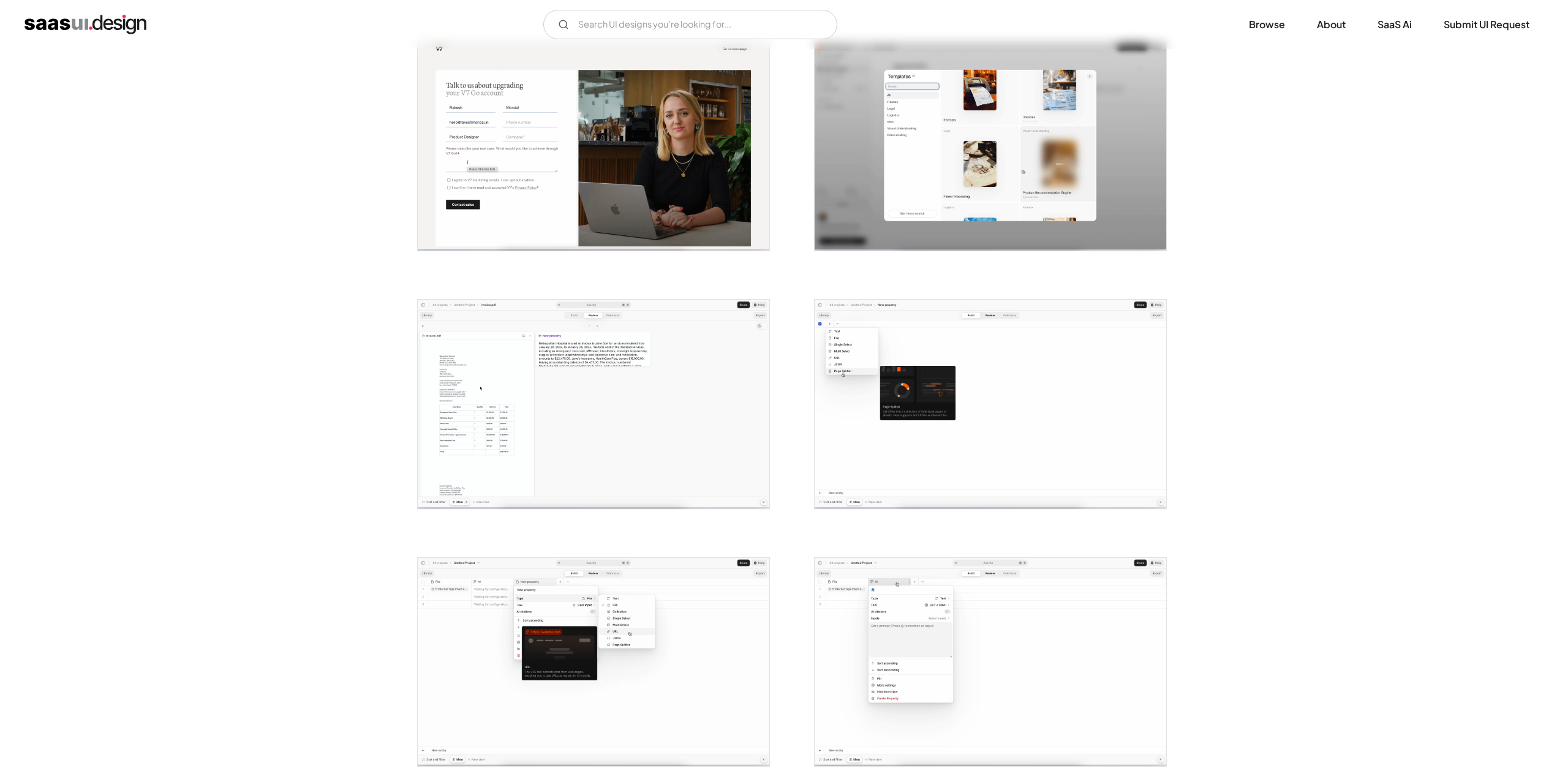
scroll to position [429, 0]
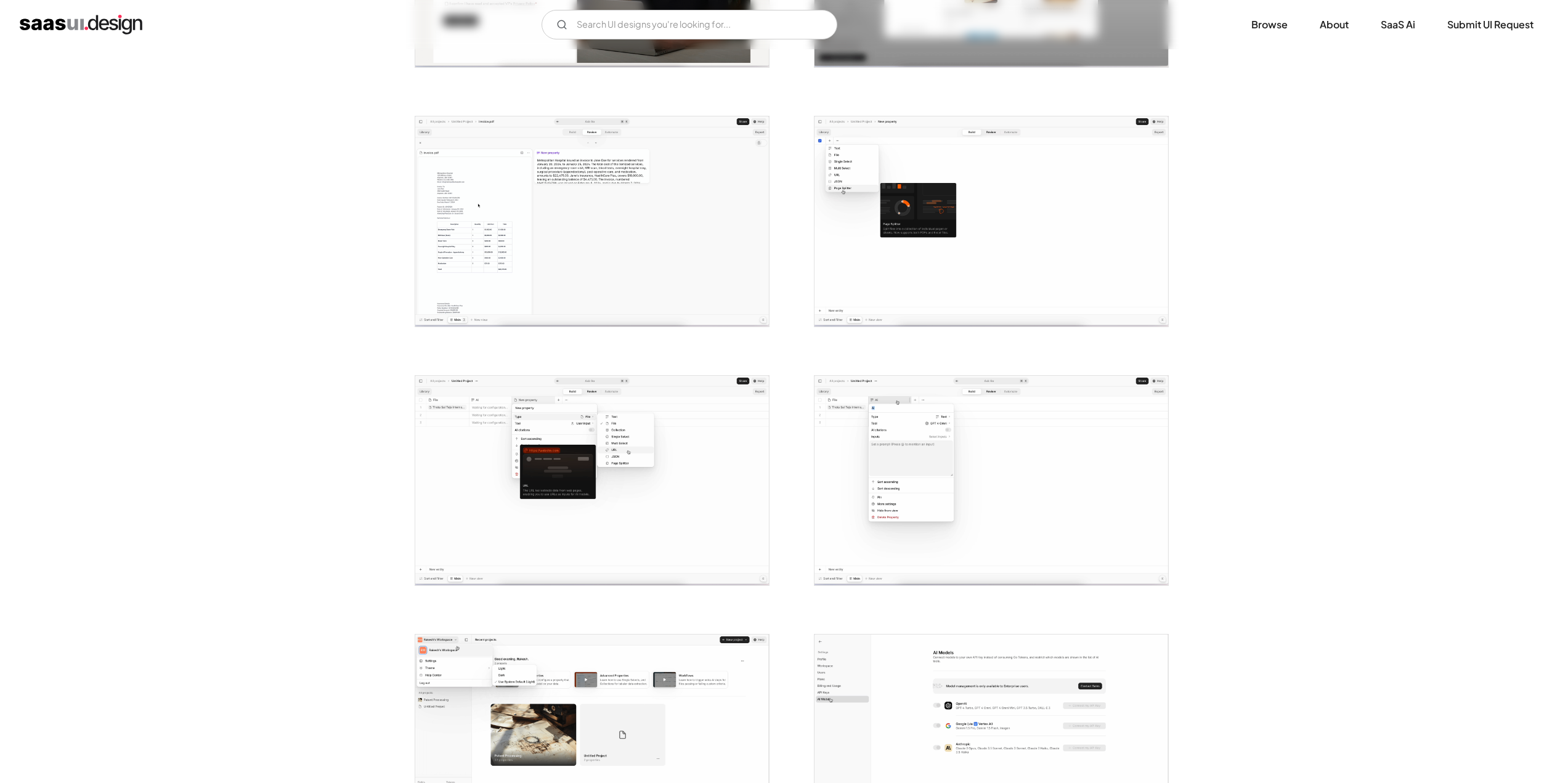
click at [894, 462] on img "open lightbox" at bounding box center [991, 480] width 353 height 210
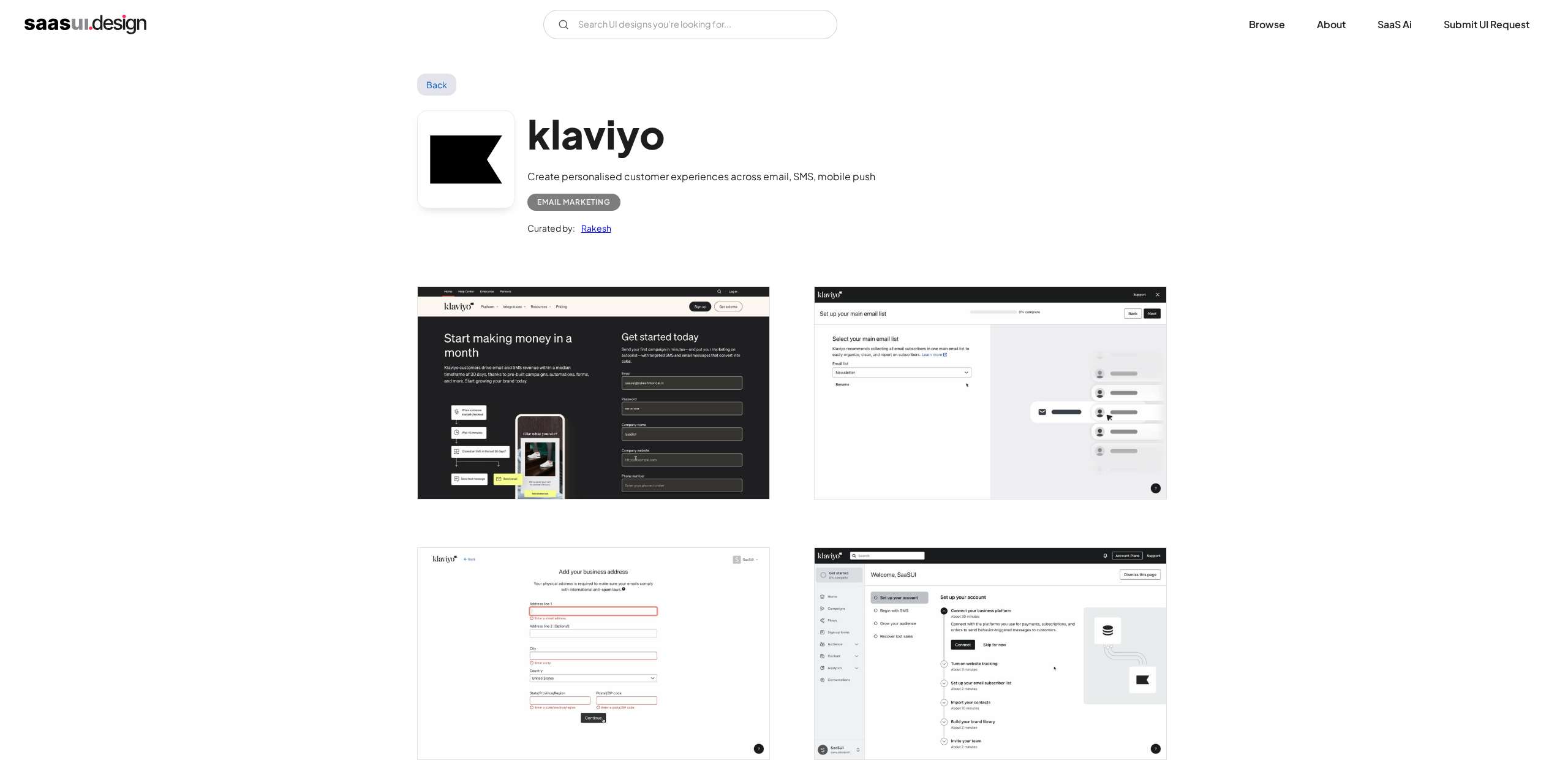
scroll to position [184, 0]
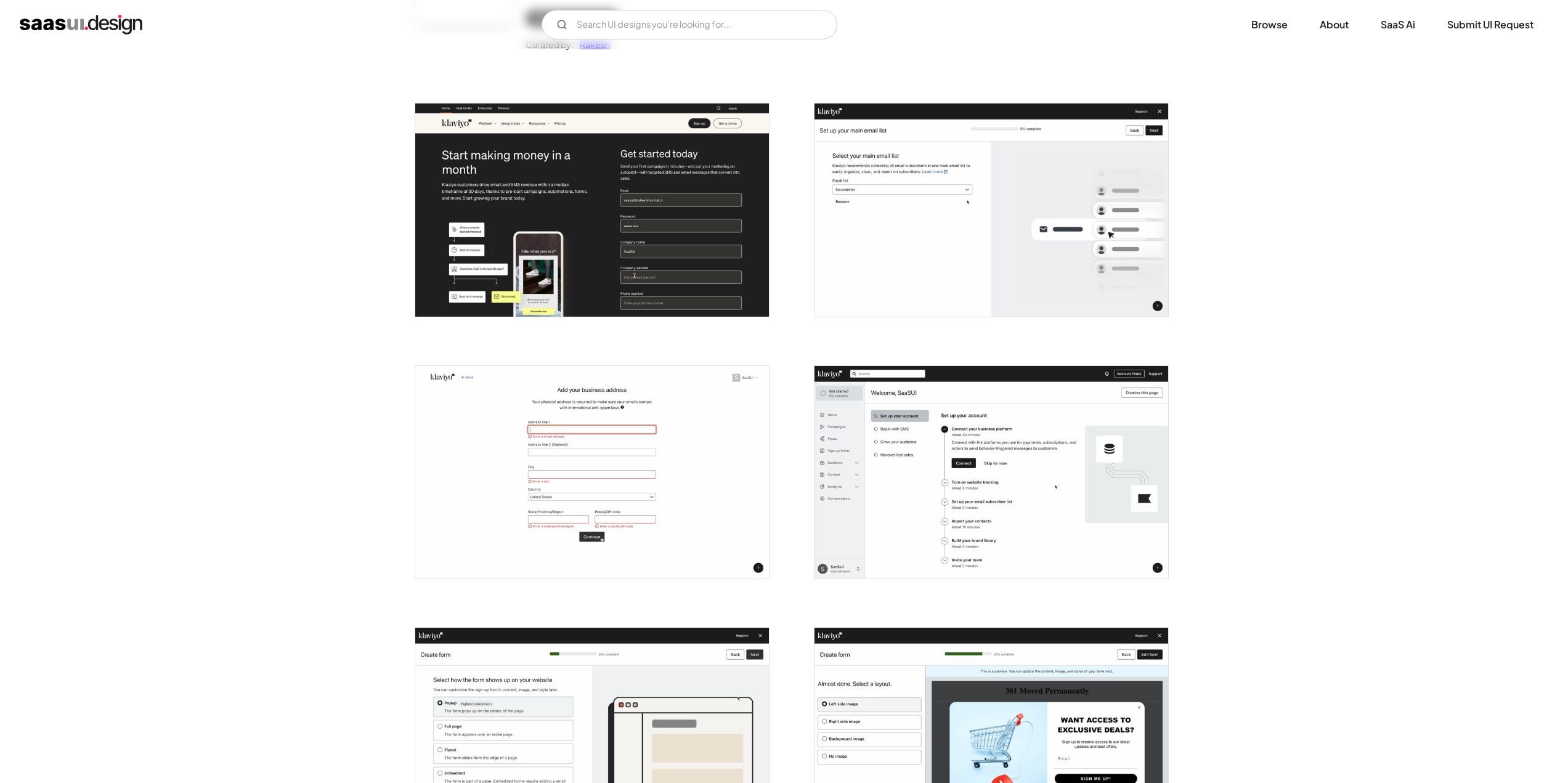
click at [863, 425] on img "open lightbox" at bounding box center [991, 472] width 353 height 212
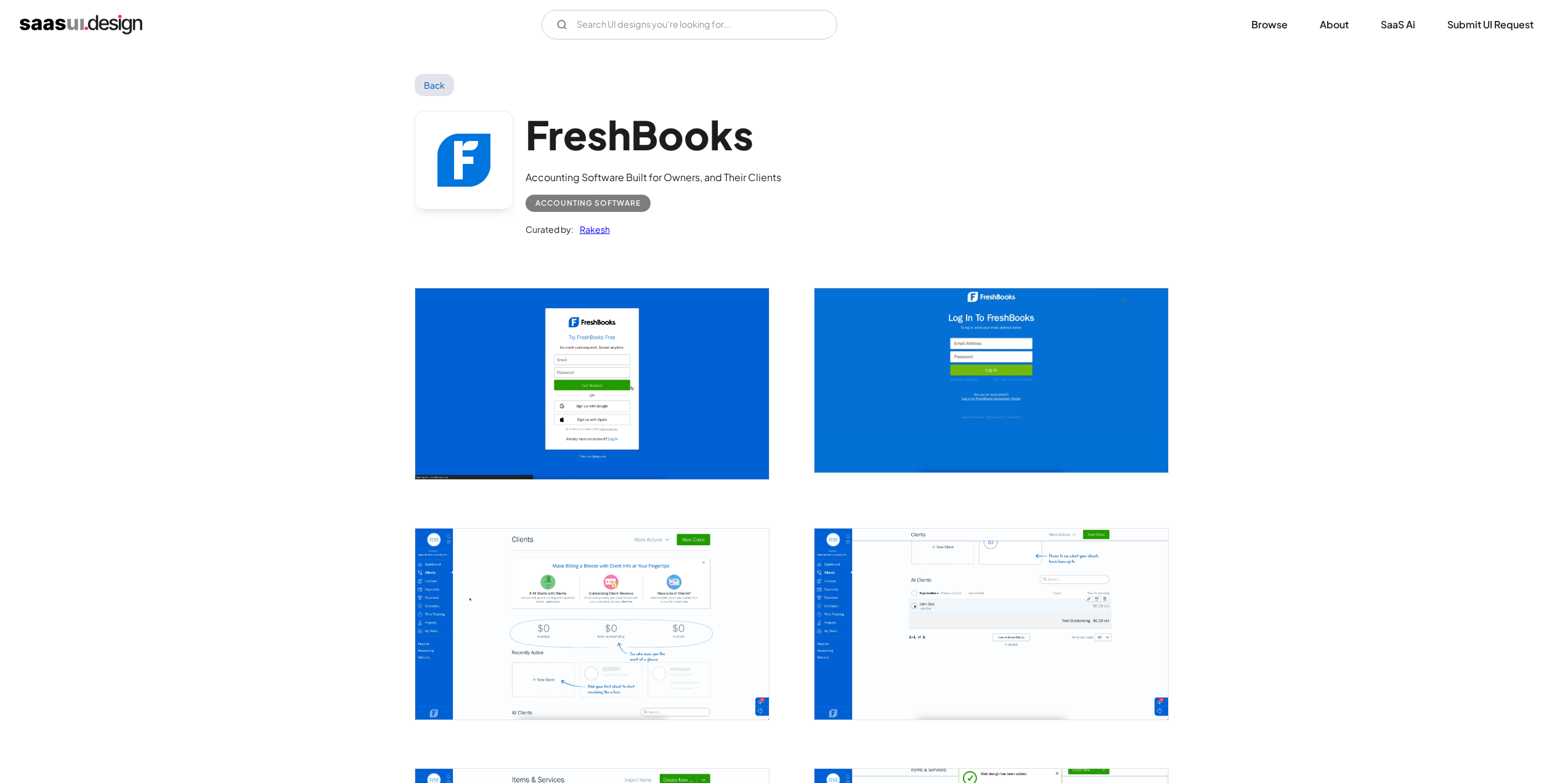
click at [877, 562] on img "open lightbox" at bounding box center [991, 624] width 353 height 191
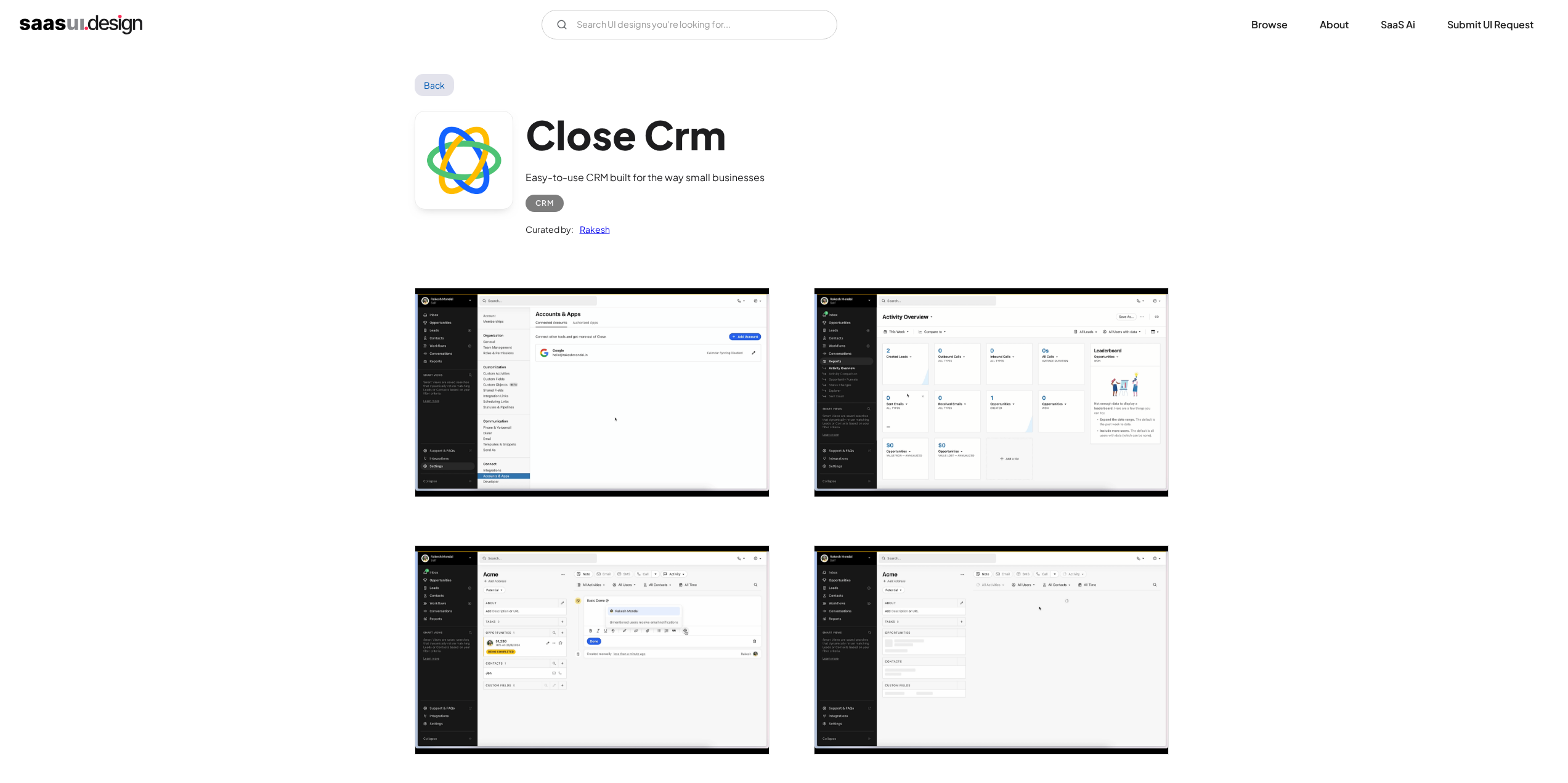
click at [451, 356] on img "open lightbox" at bounding box center [591, 392] width 353 height 208
